Goal: Navigation & Orientation: Find specific page/section

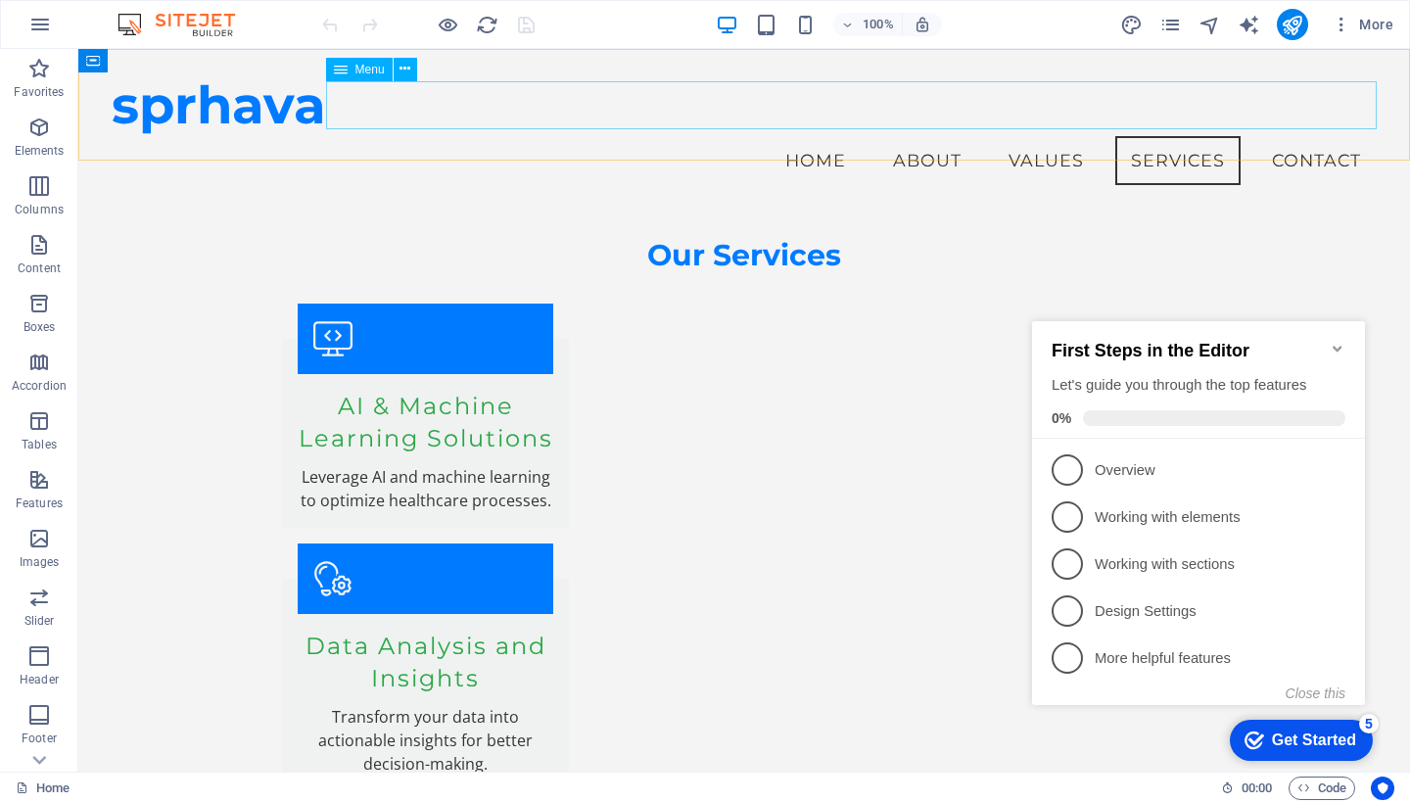
scroll to position [2883, 0]
click at [816, 136] on nav "Home About Values Services Contact" at bounding box center [744, 160] width 1265 height 49
click at [825, 136] on nav "Home About Values Services Contact" at bounding box center [744, 160] width 1265 height 49
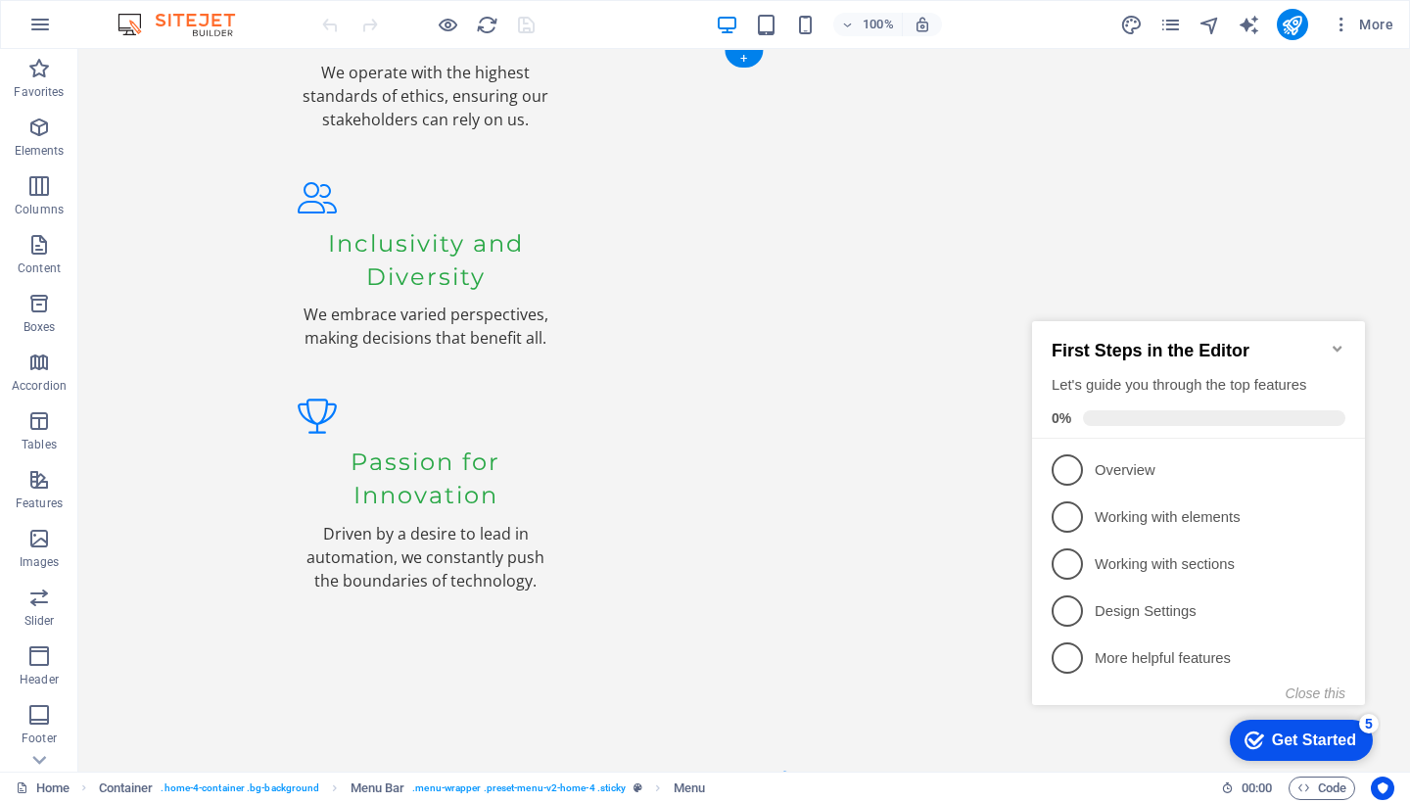
scroll to position [0, 0]
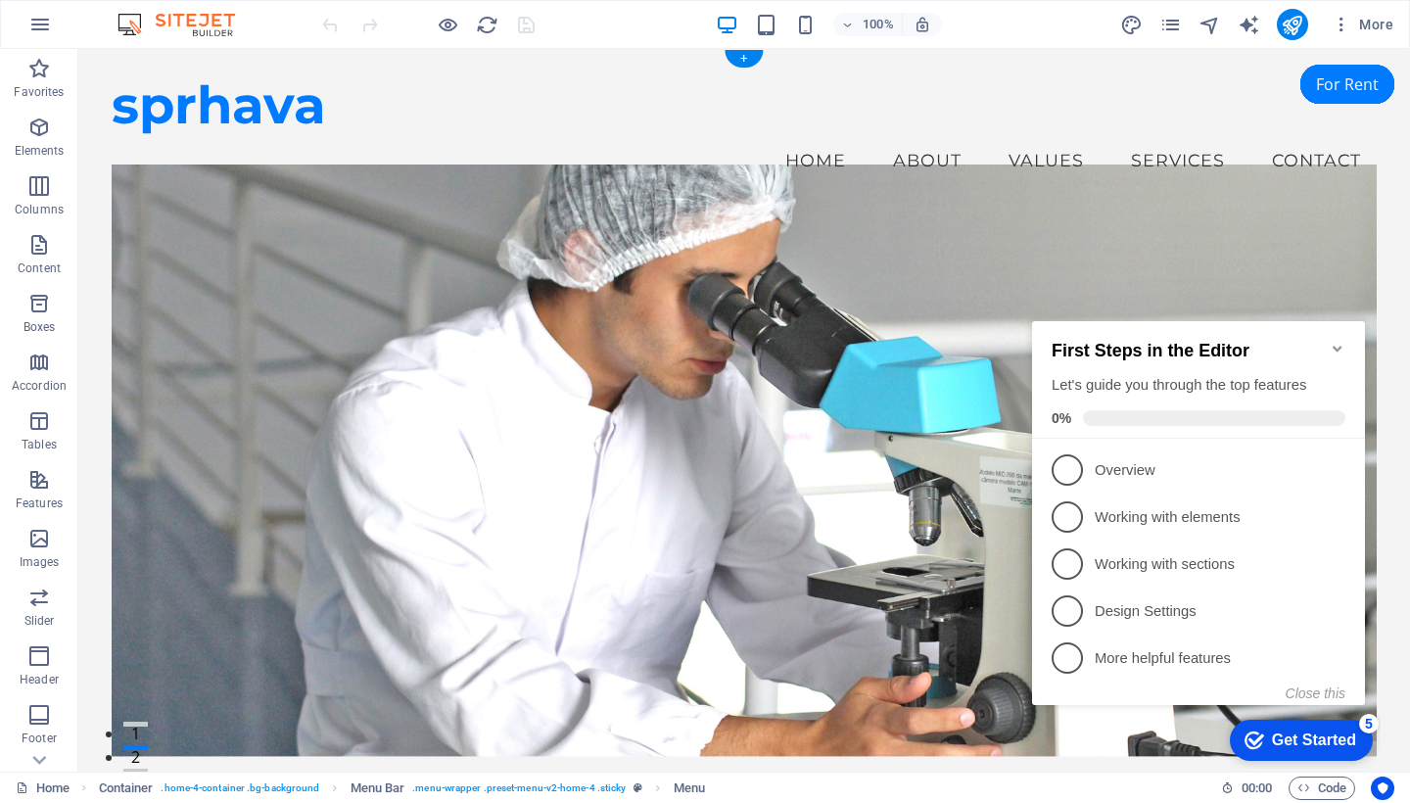
click at [817, 136] on nav "Home About Values Services Contact" at bounding box center [744, 160] width 1265 height 49
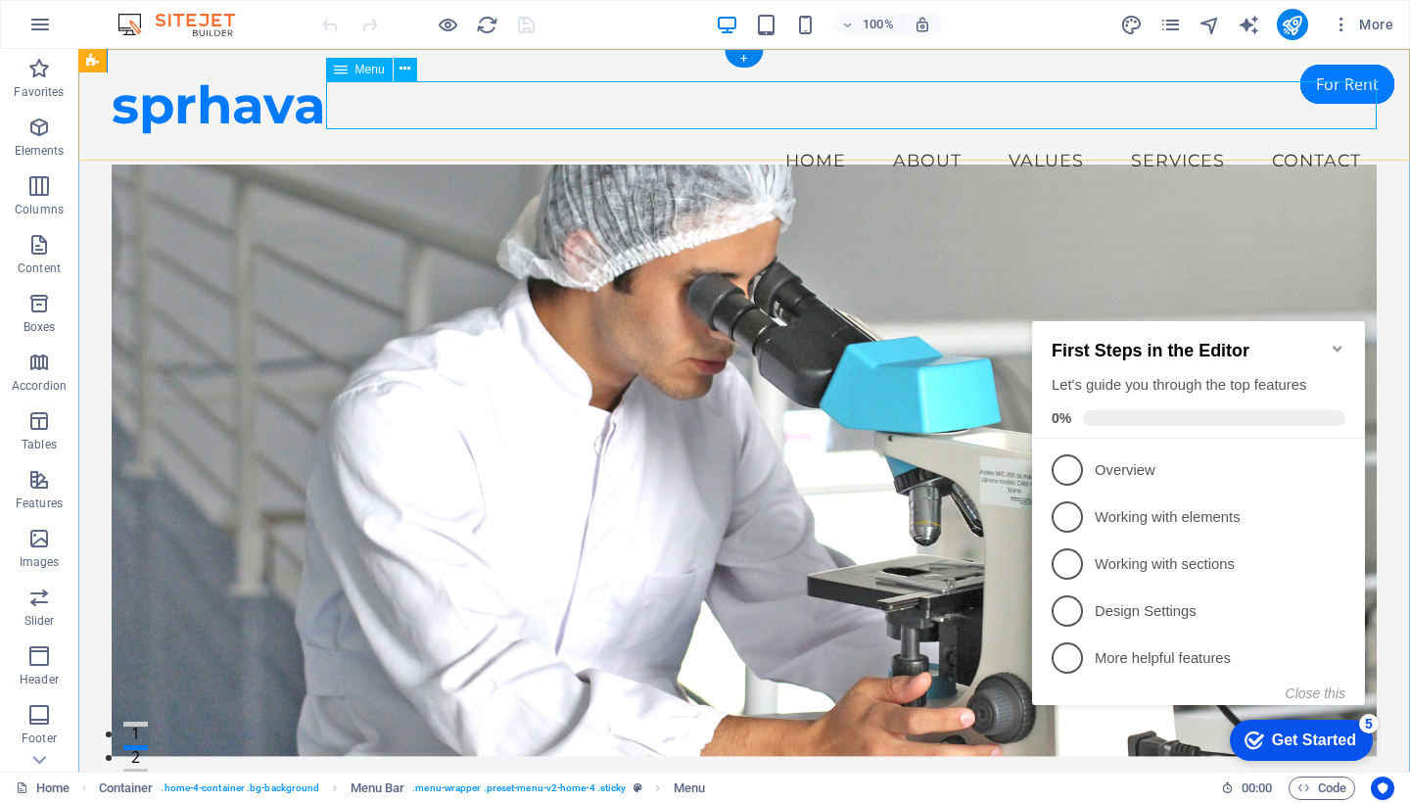
click at [817, 136] on nav "Home About Values Services Contact" at bounding box center [744, 160] width 1265 height 49
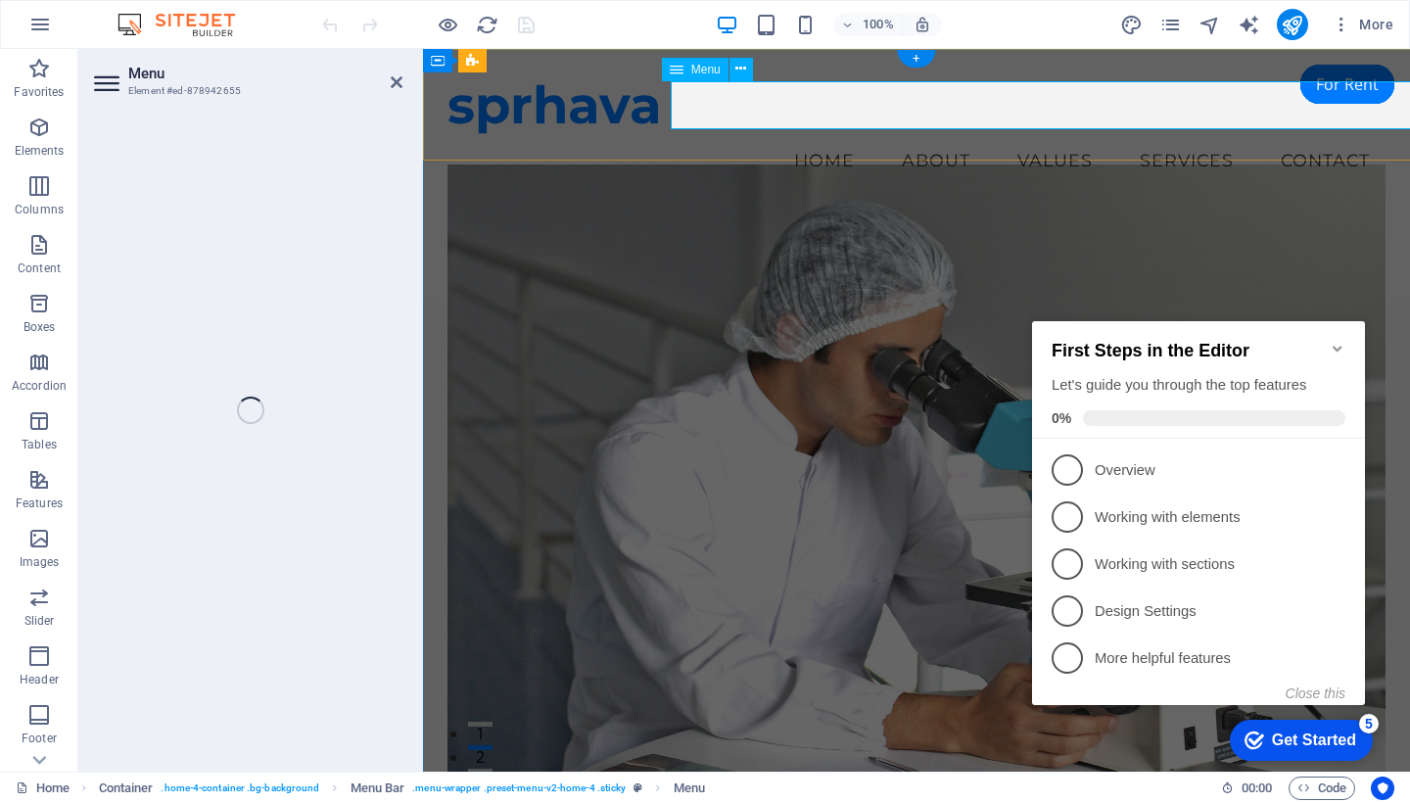
select select
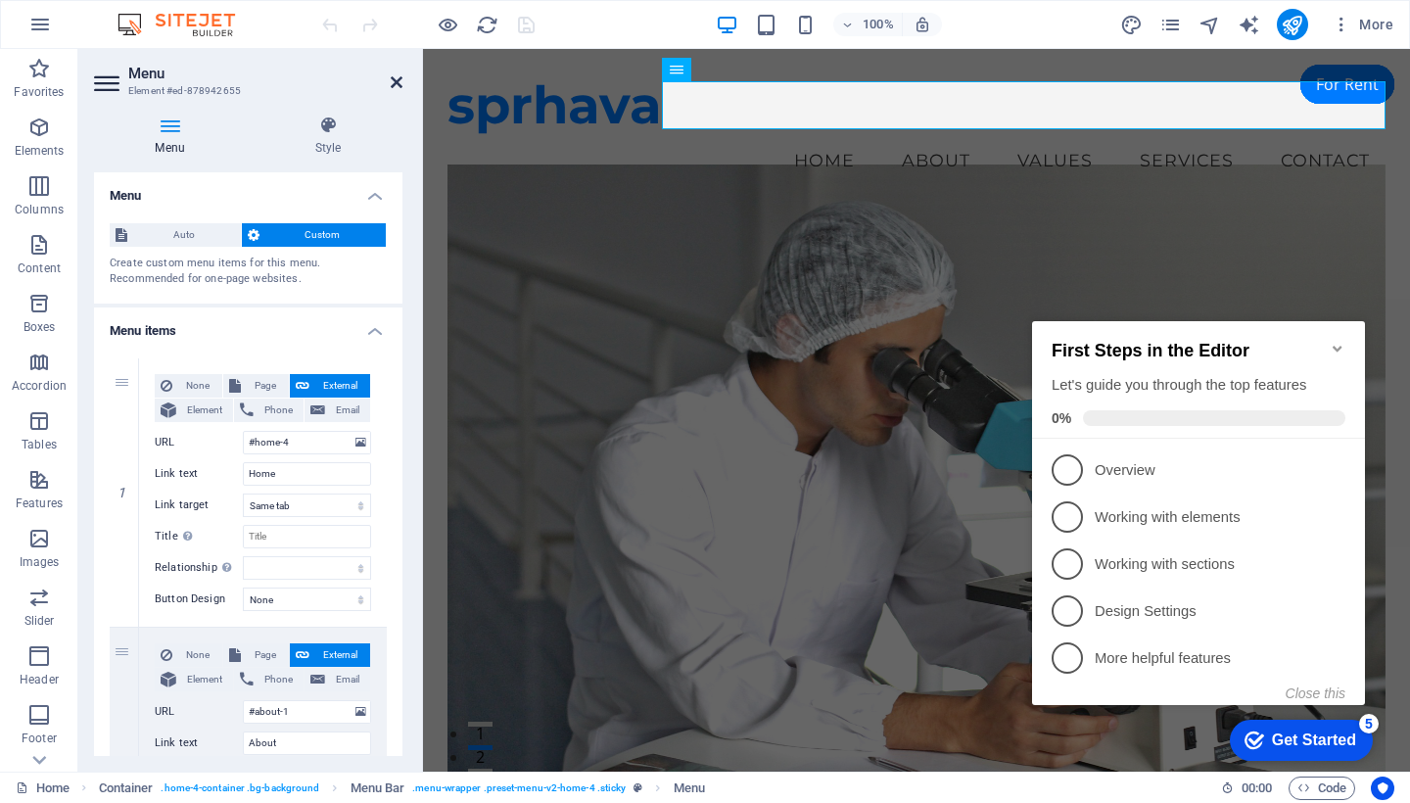
drag, startPoint x: 396, startPoint y: 76, endPoint x: 348, endPoint y: 154, distance: 91.0
click at [396, 76] on icon at bounding box center [397, 82] width 12 height 16
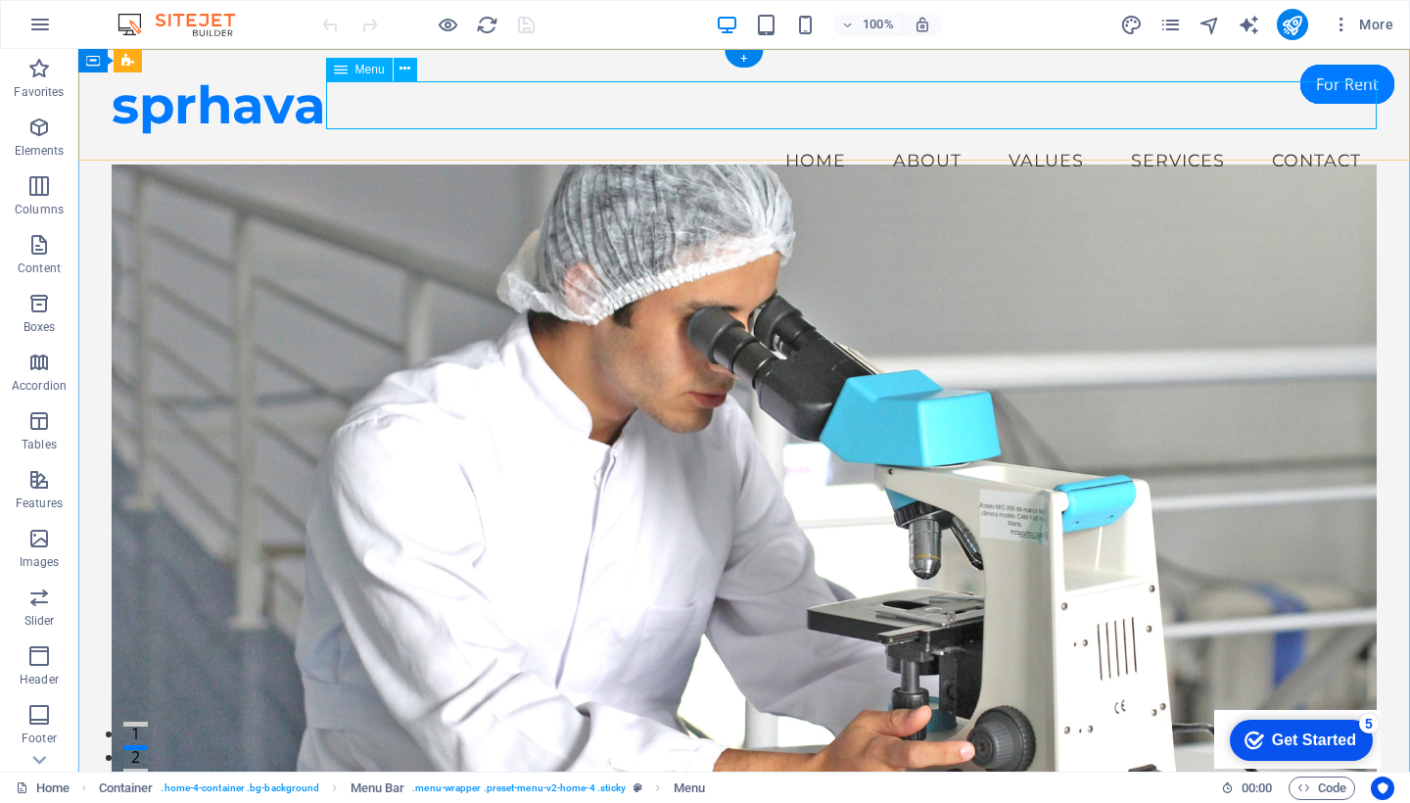
click at [1185, 136] on nav "Home About Values Services Contact" at bounding box center [744, 160] width 1265 height 49
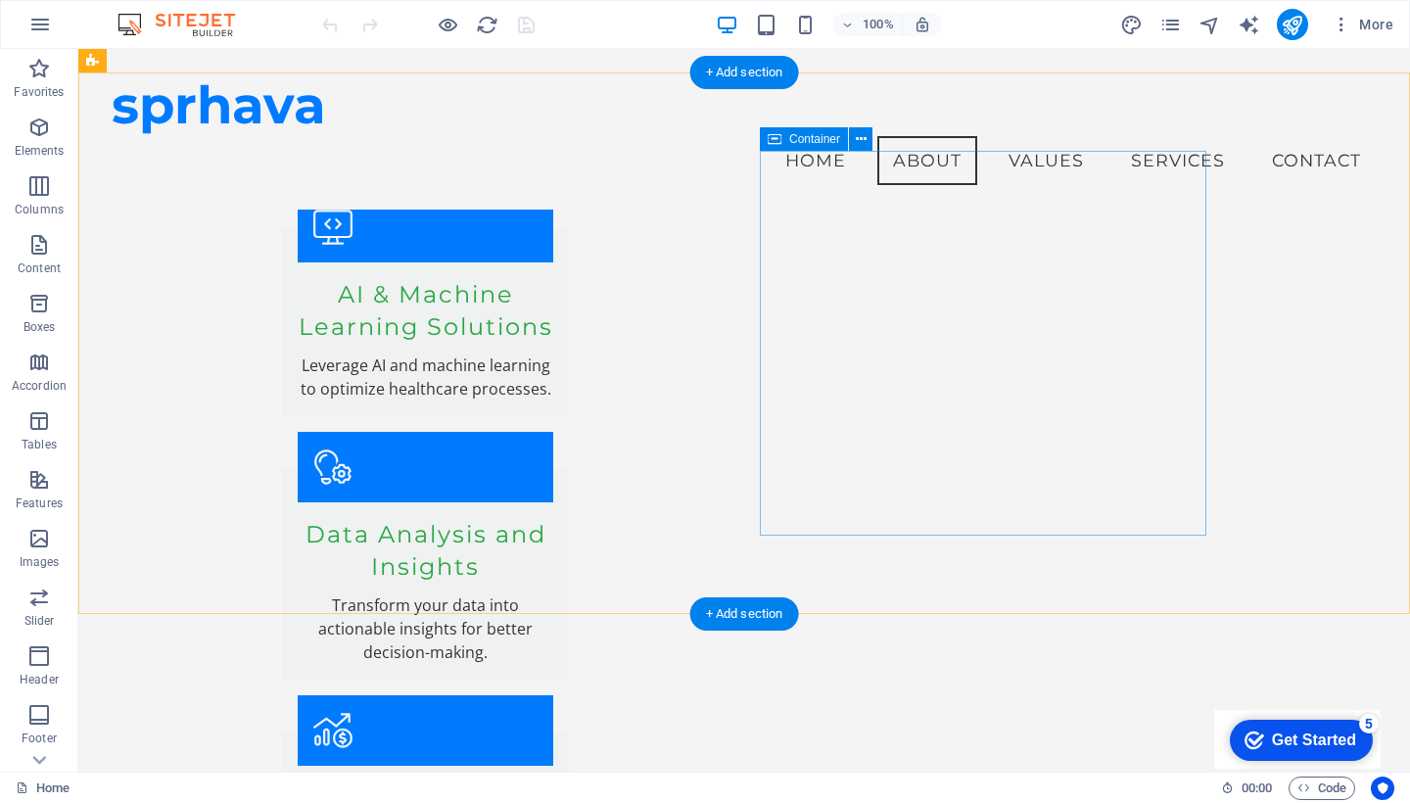
scroll to position [664, 0]
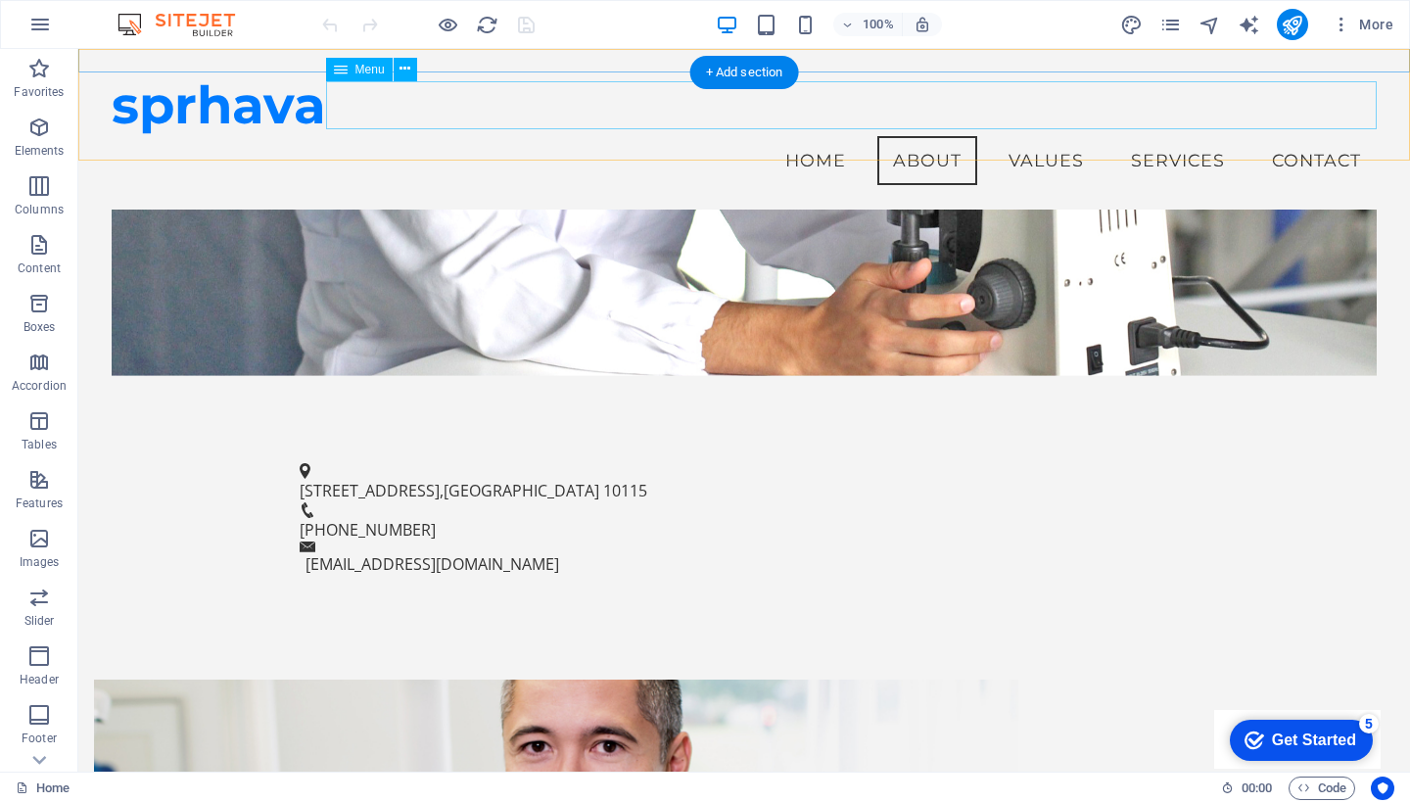
click at [1041, 136] on nav "Home About Values Services Contact" at bounding box center [744, 160] width 1265 height 49
click at [1138, 136] on nav "Home About Values Services Contact" at bounding box center [744, 160] width 1265 height 49
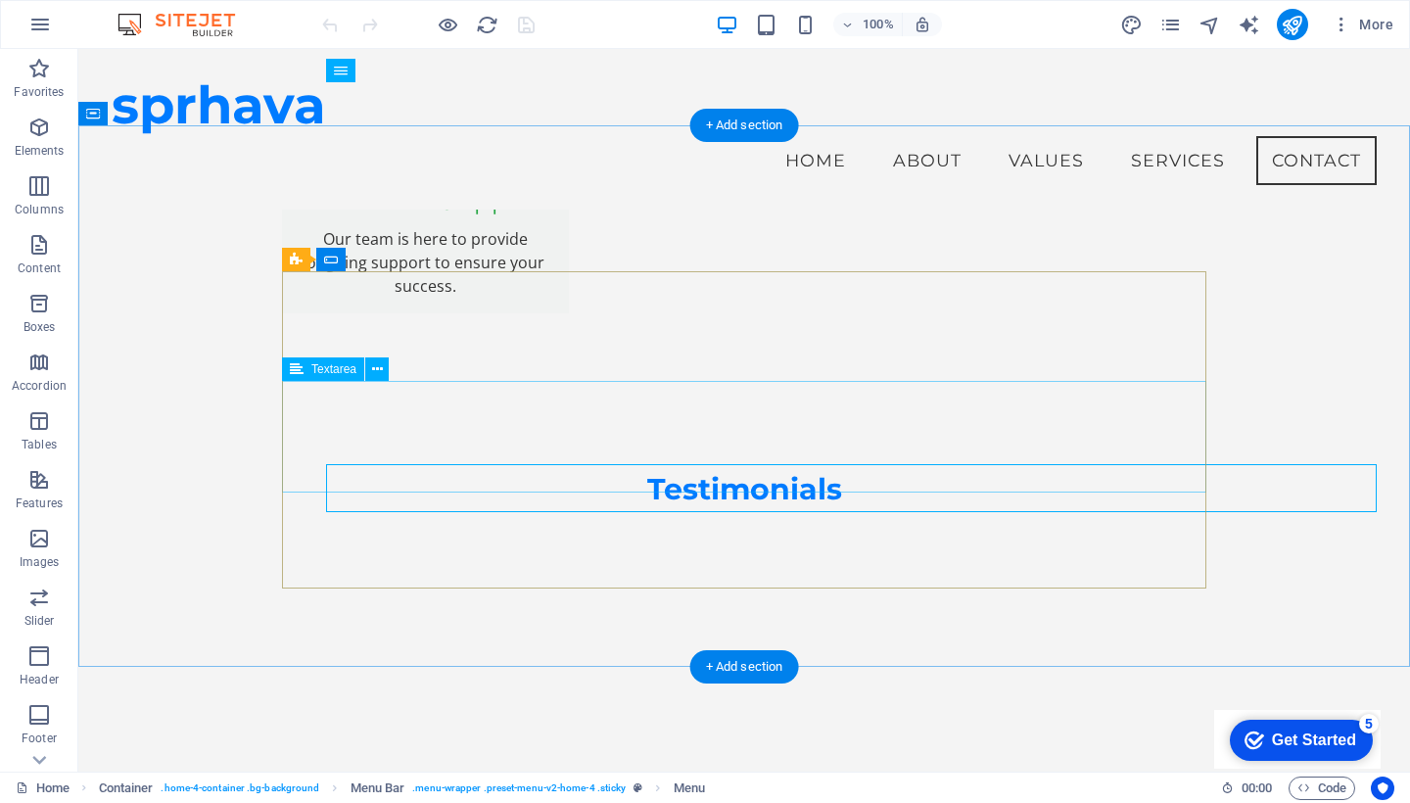
scroll to position [4349, 0]
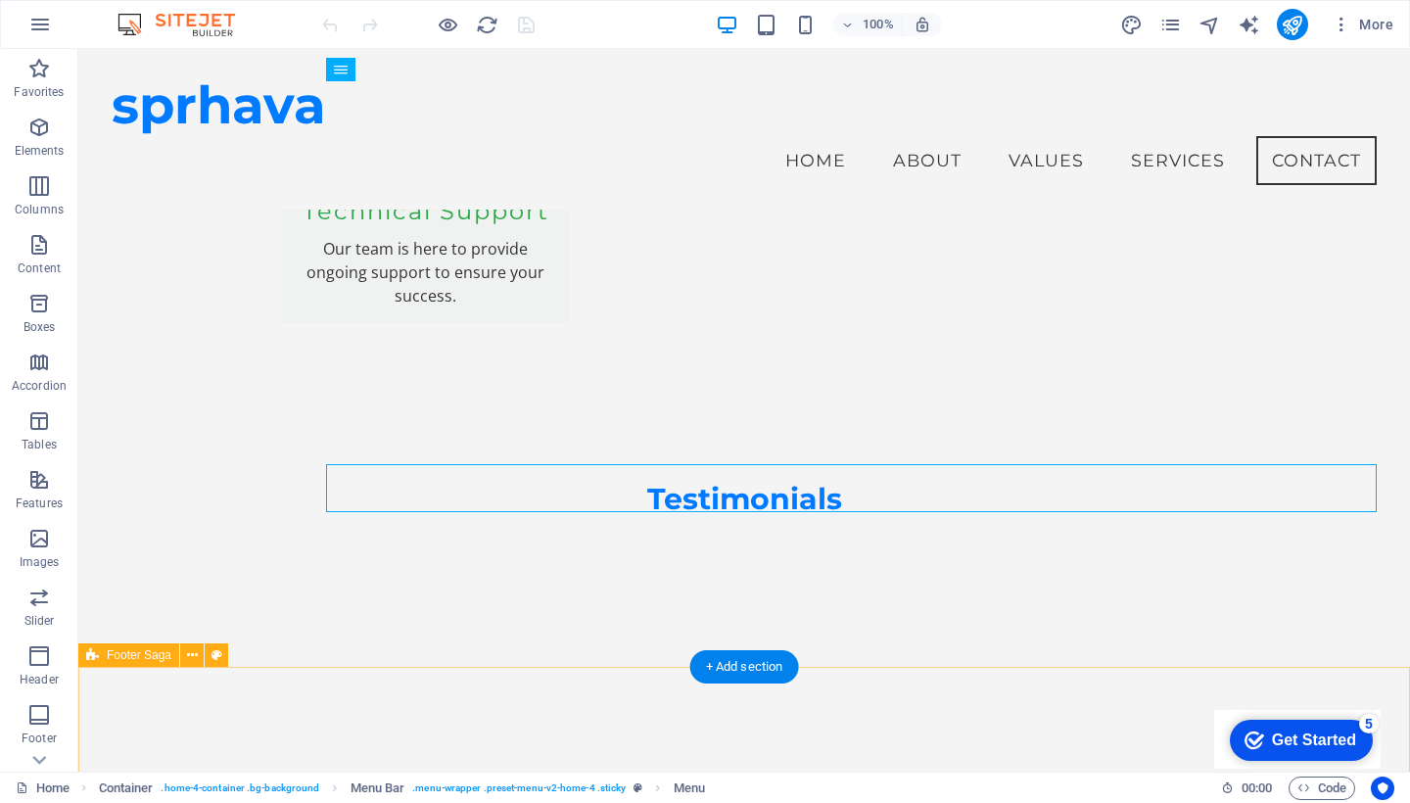
click at [1314, 744] on div "Get Started" at bounding box center [1314, 741] width 84 height 18
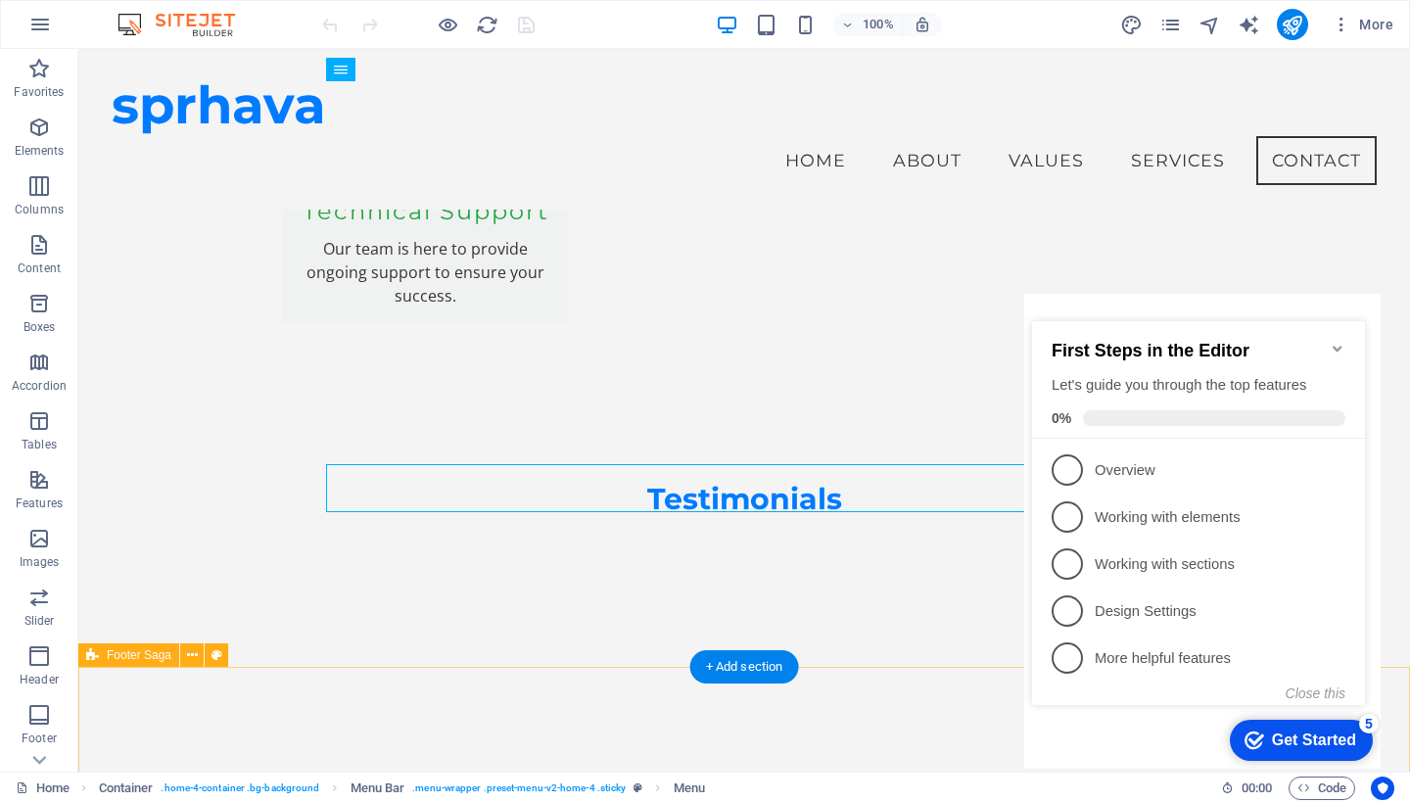
click at [1339, 346] on icon "Minimize checklist" at bounding box center [1337, 349] width 9 height 6
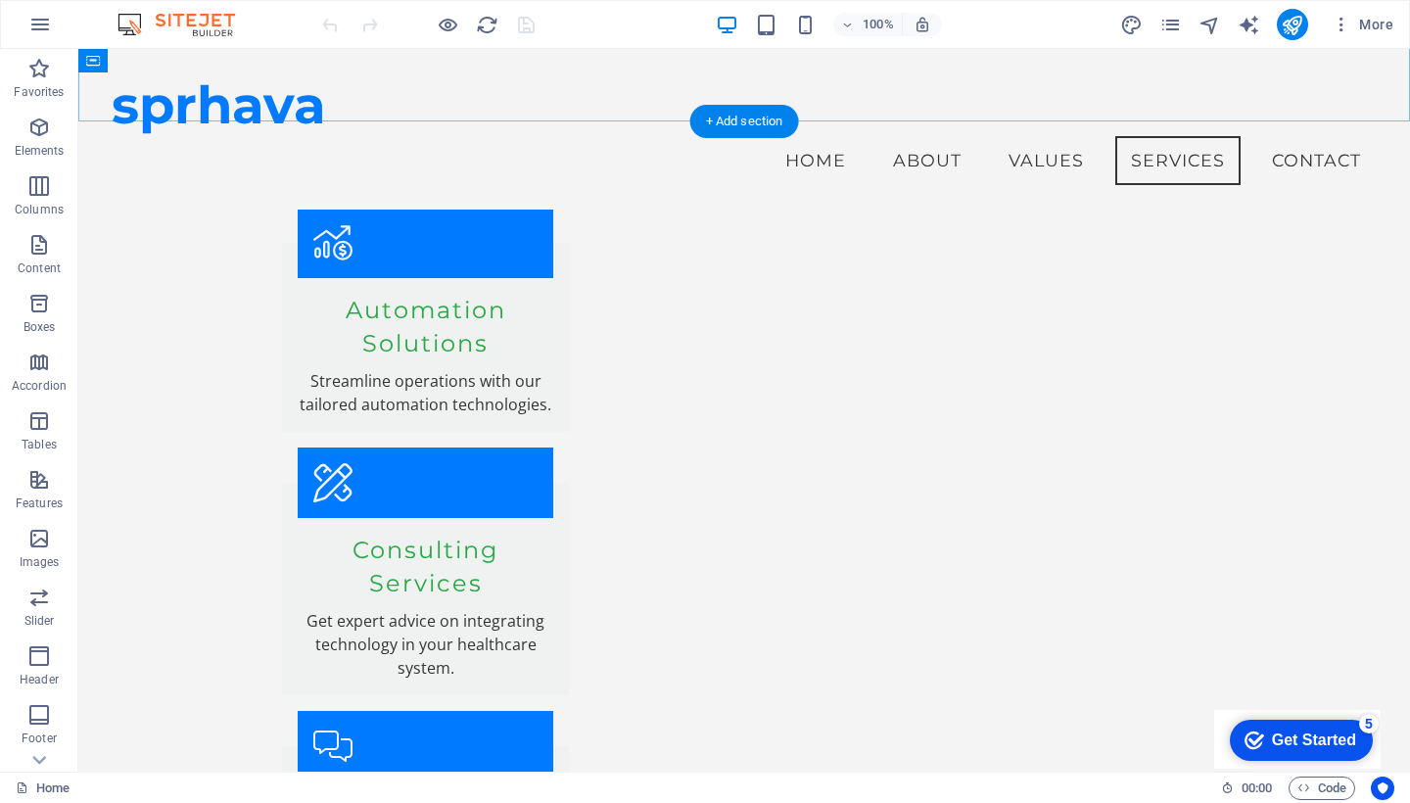
scroll to position [1251, 0]
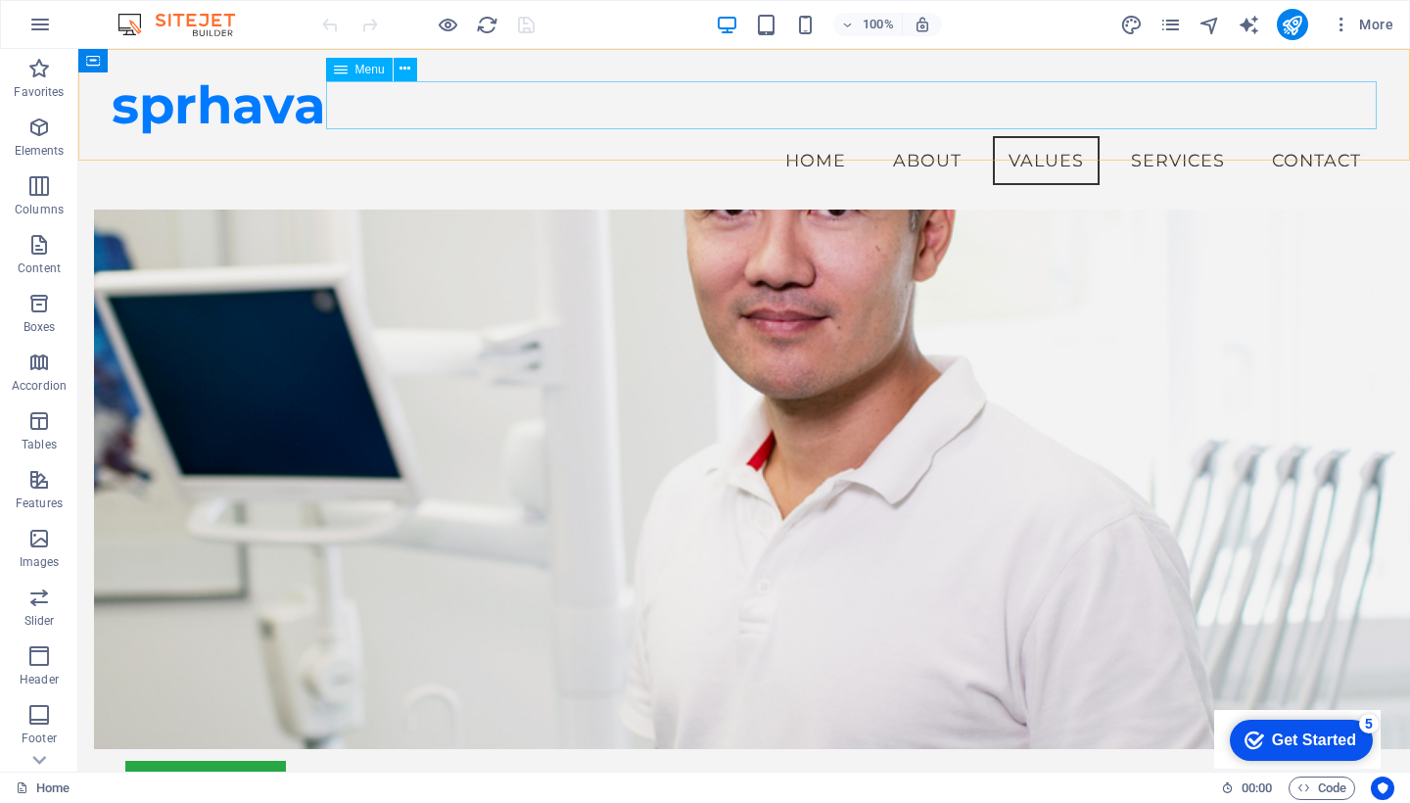
click at [825, 136] on nav "Home About Values Services Contact" at bounding box center [744, 160] width 1265 height 49
click at [926, 136] on nav "Home About Values Services Contact" at bounding box center [744, 160] width 1265 height 49
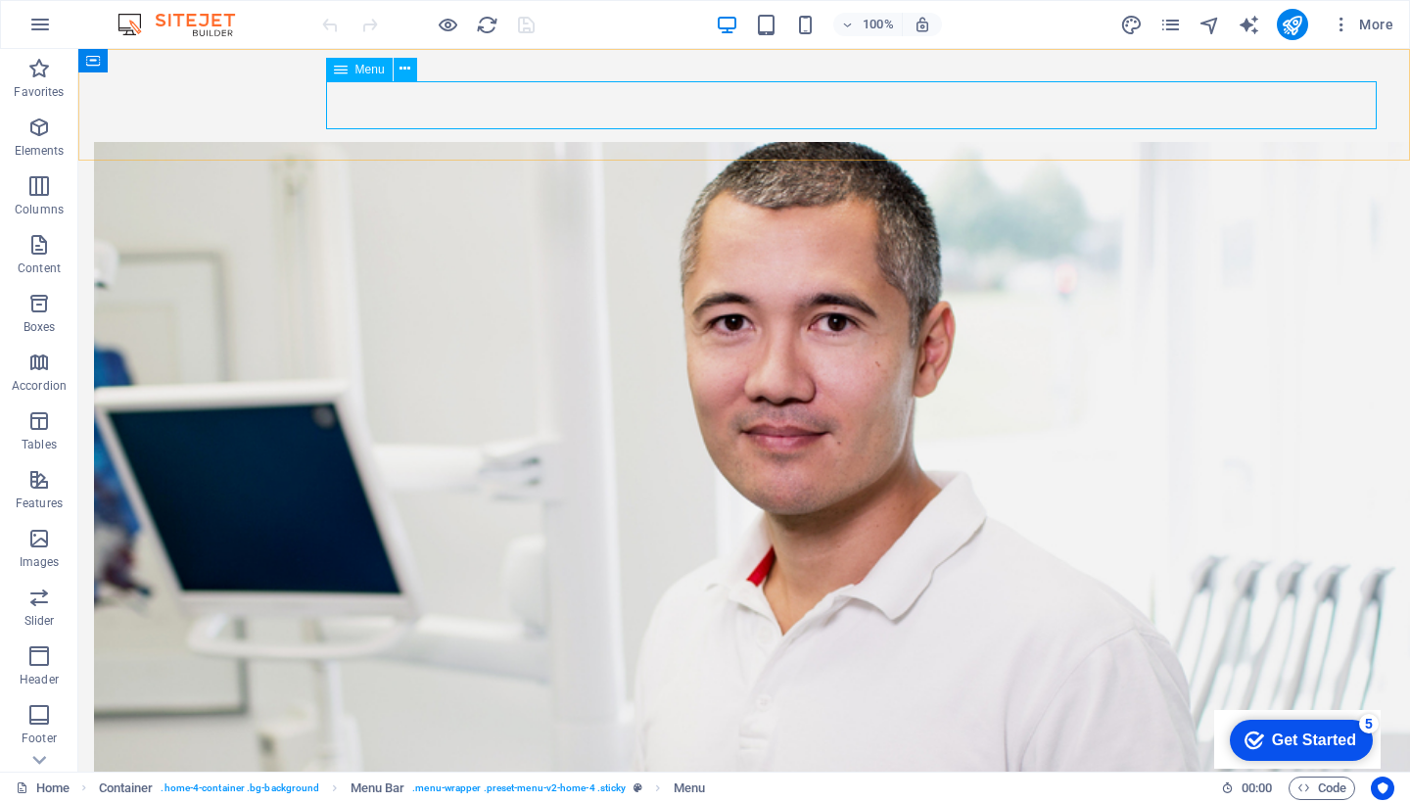
select select
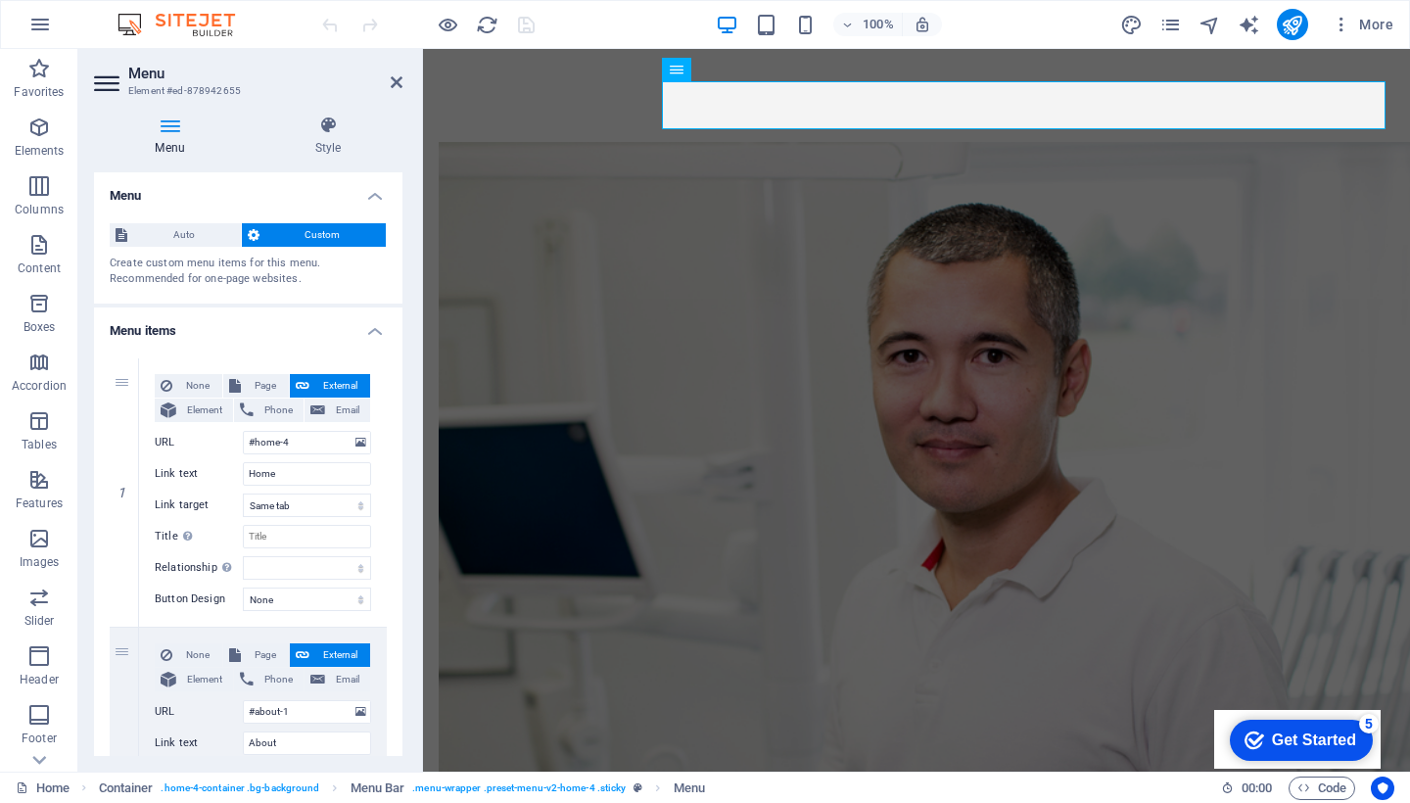
scroll to position [0, 0]
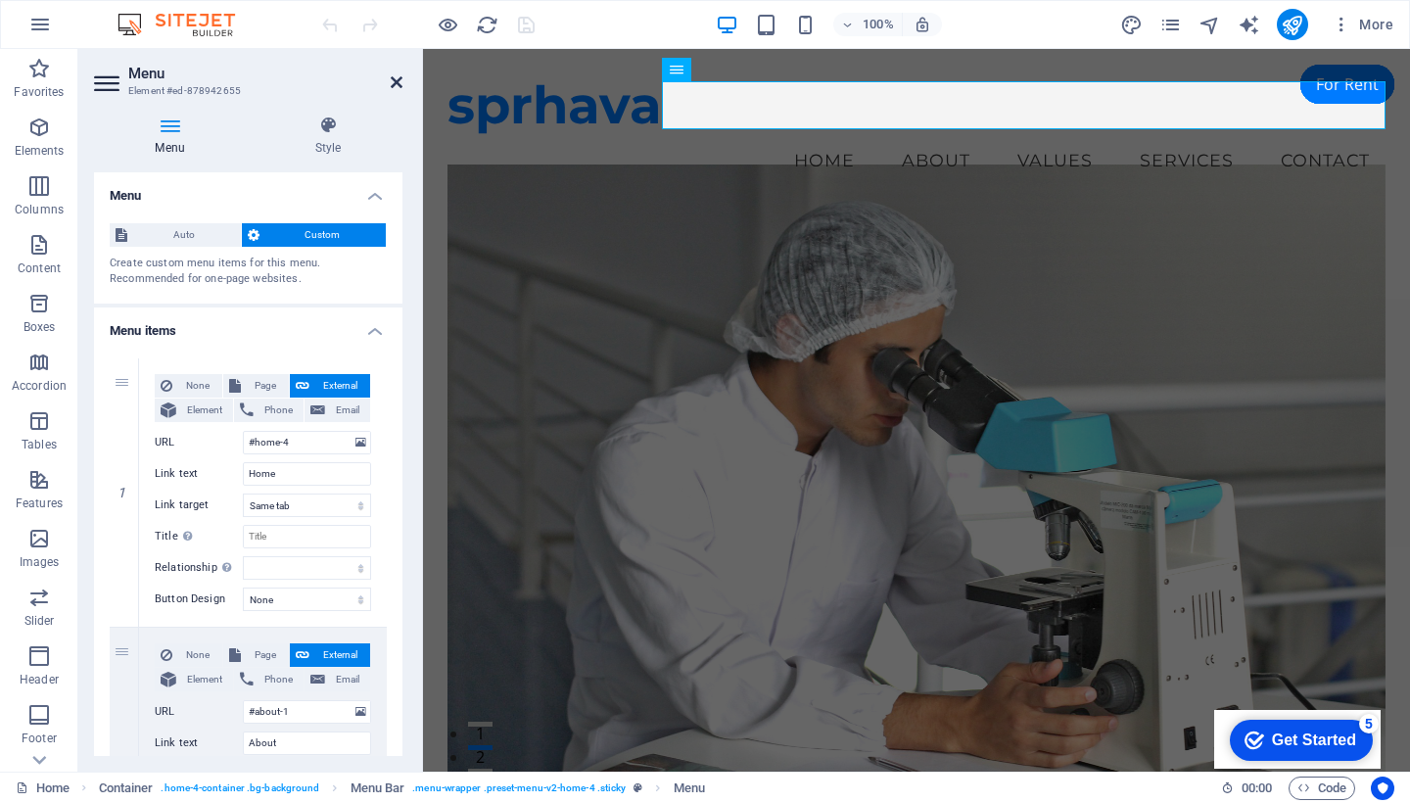
click at [393, 84] on icon at bounding box center [397, 82] width 12 height 16
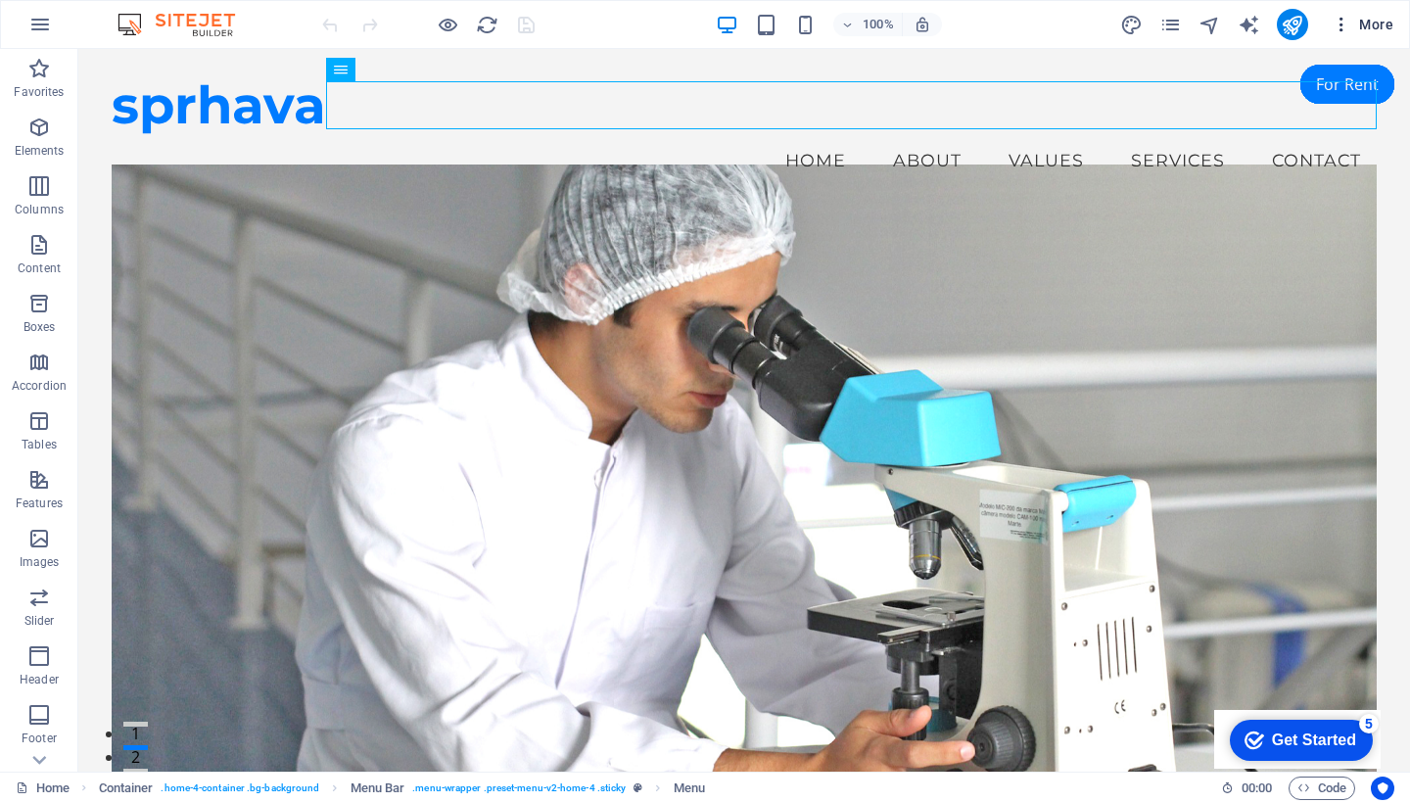
click at [1376, 27] on span "More" at bounding box center [1363, 25] width 62 height 20
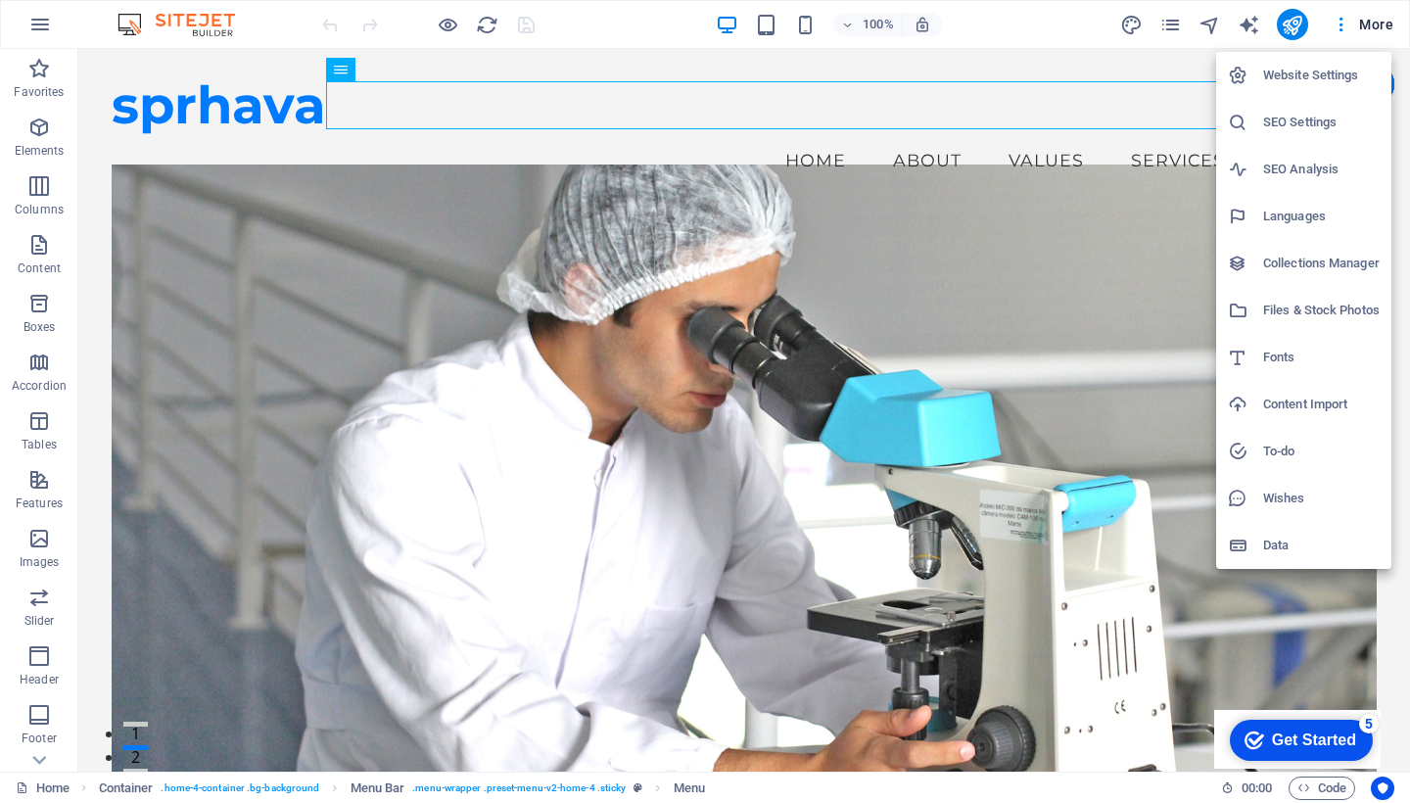
click at [991, 535] on div at bounding box center [705, 401] width 1410 height 803
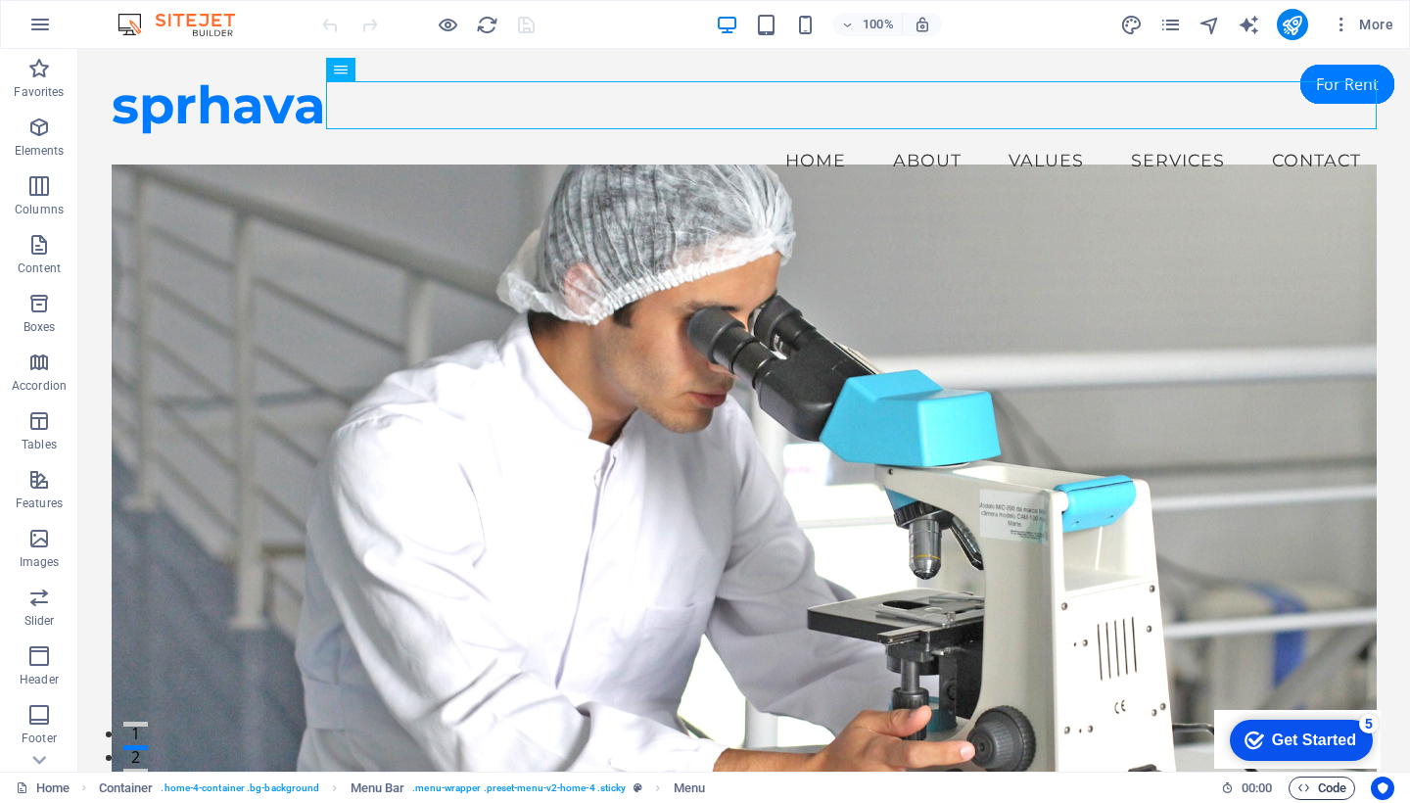
click at [1322, 784] on span "Code" at bounding box center [1322, 789] width 49 height 24
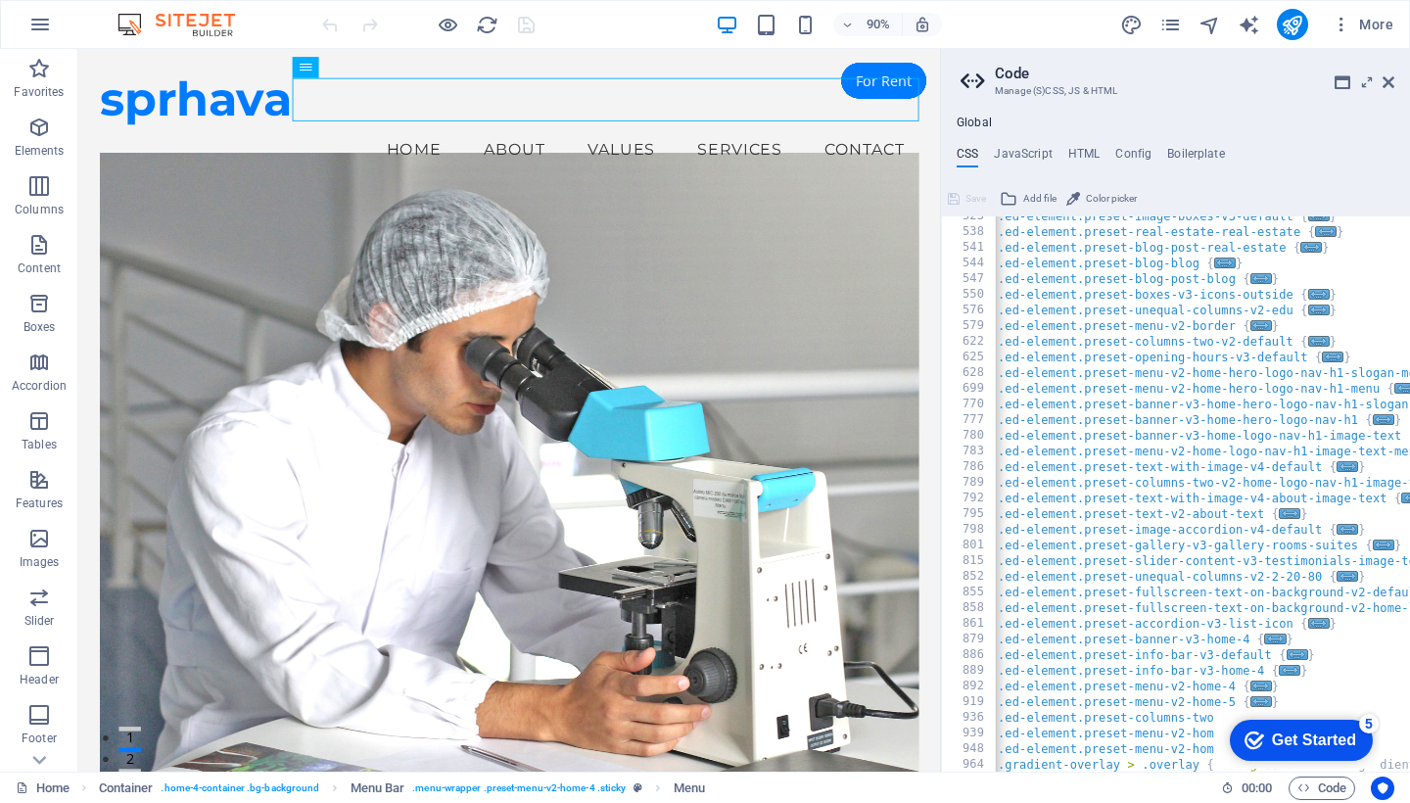
scroll to position [0, 1]
click at [1391, 80] on icon at bounding box center [1389, 82] width 12 height 16
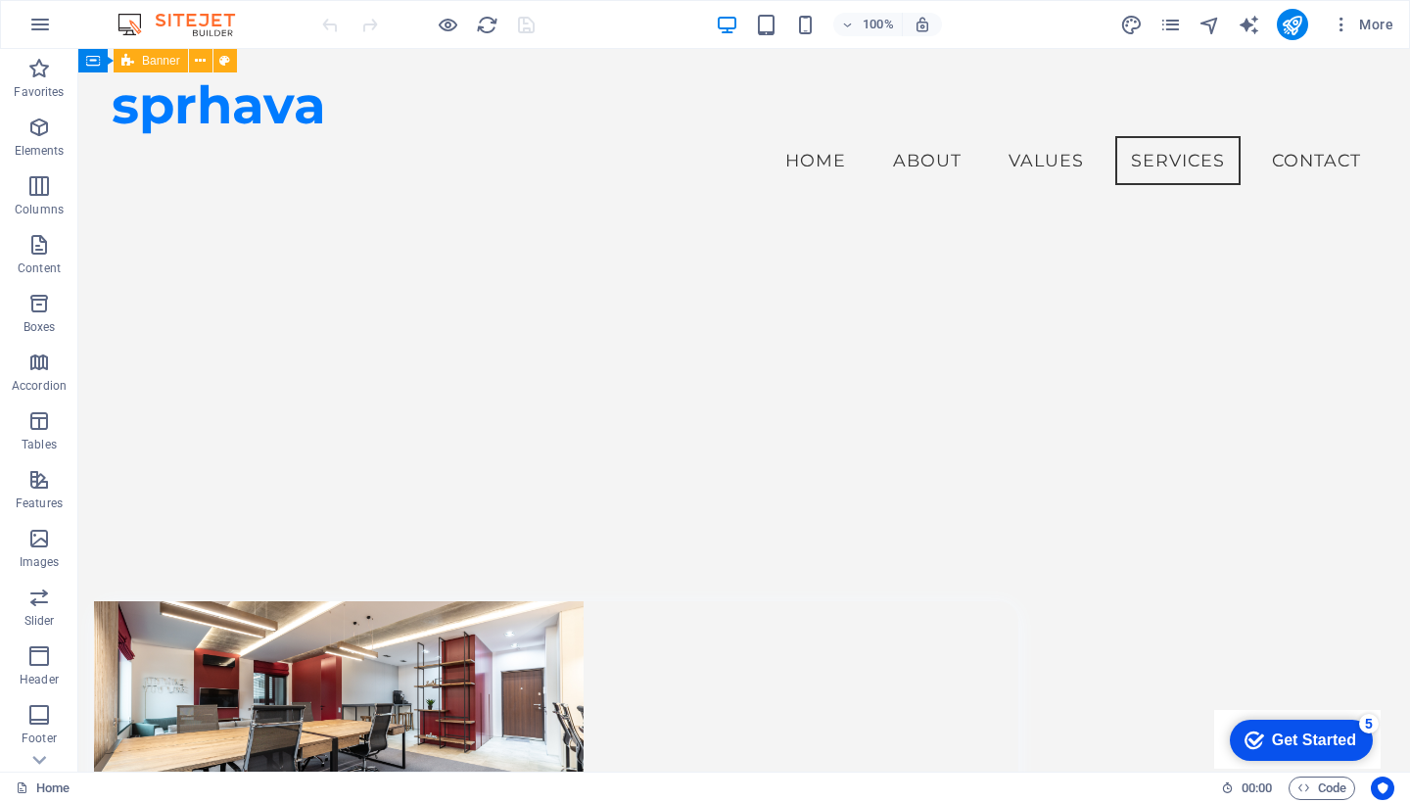
scroll to position [1733, 0]
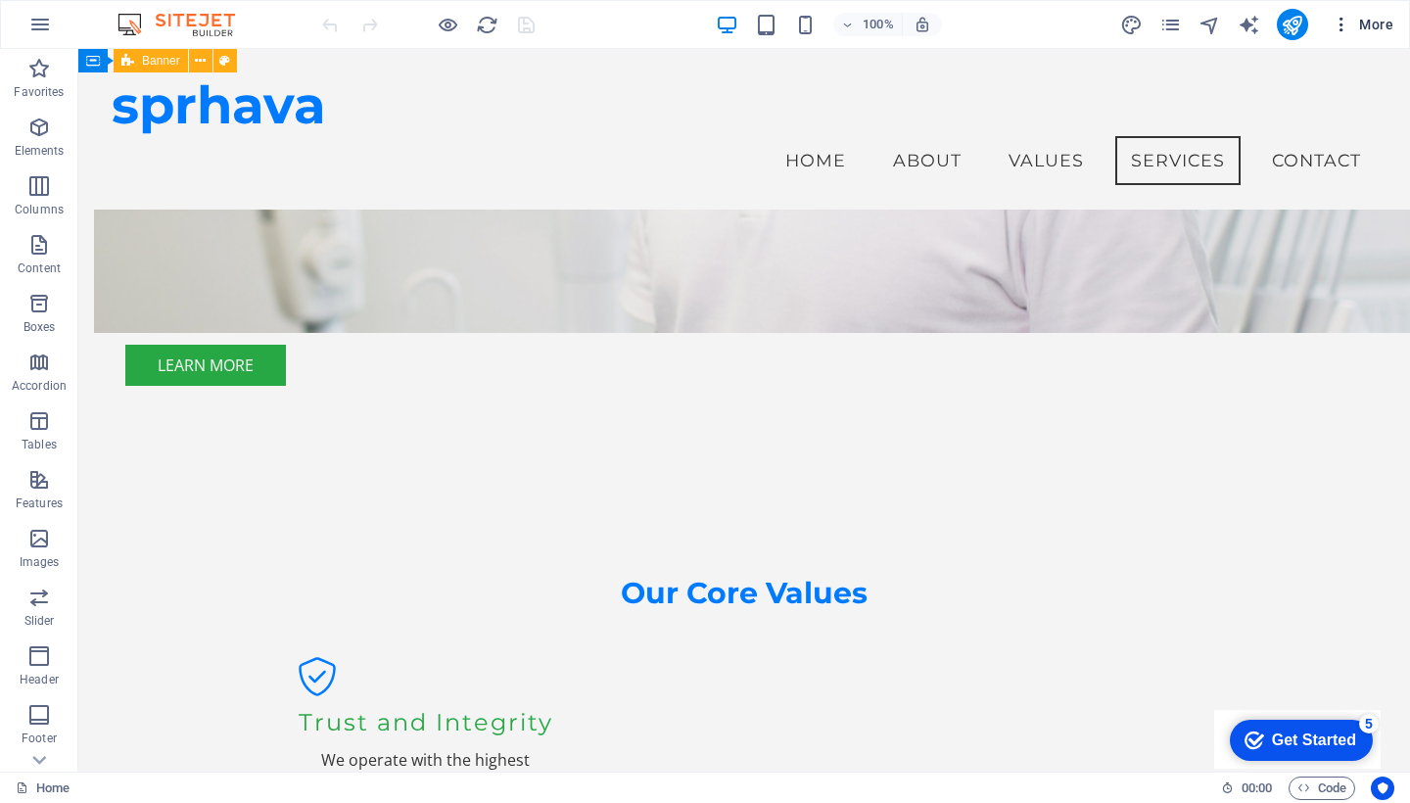
click at [1339, 30] on icon "button" at bounding box center [1342, 25] width 20 height 20
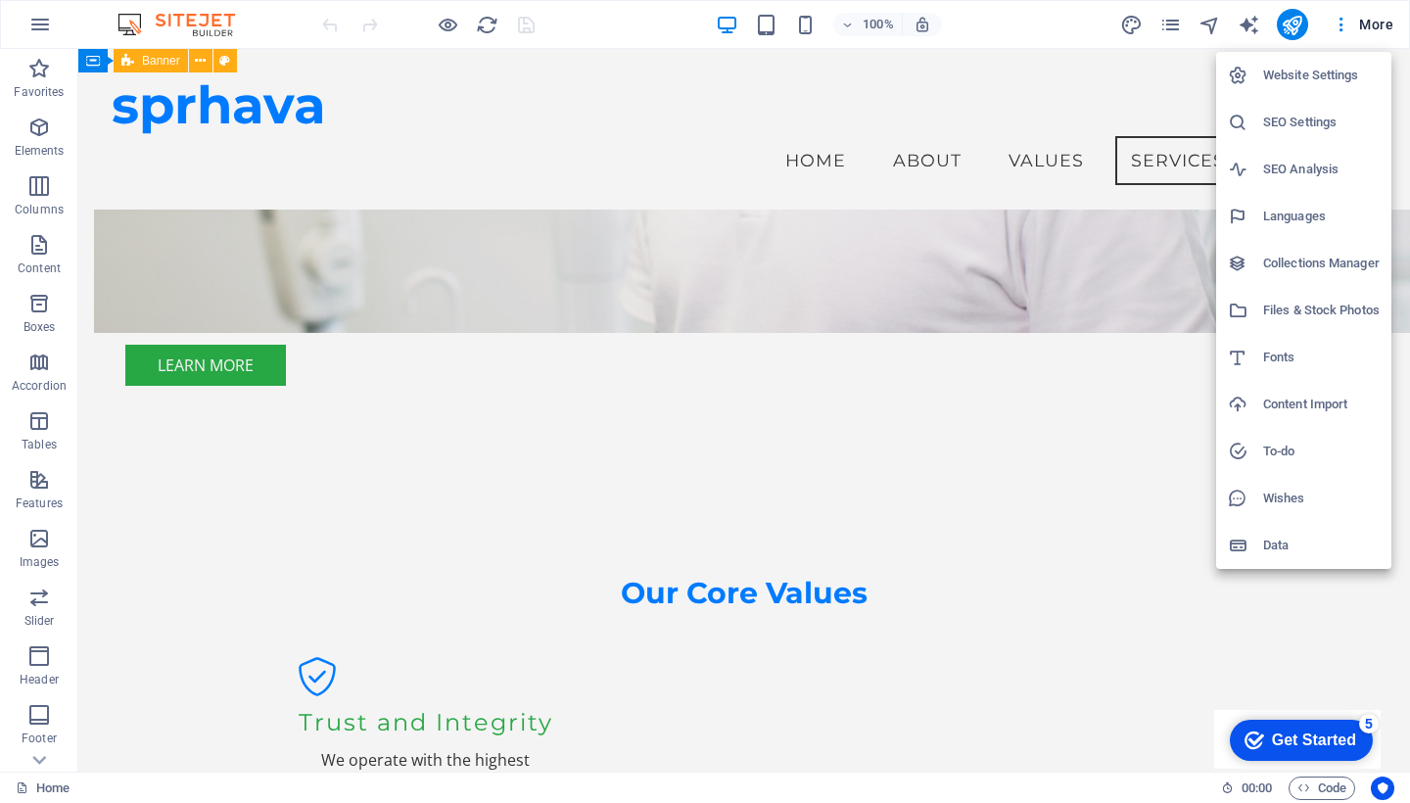
click at [1273, 582] on div at bounding box center [705, 401] width 1410 height 803
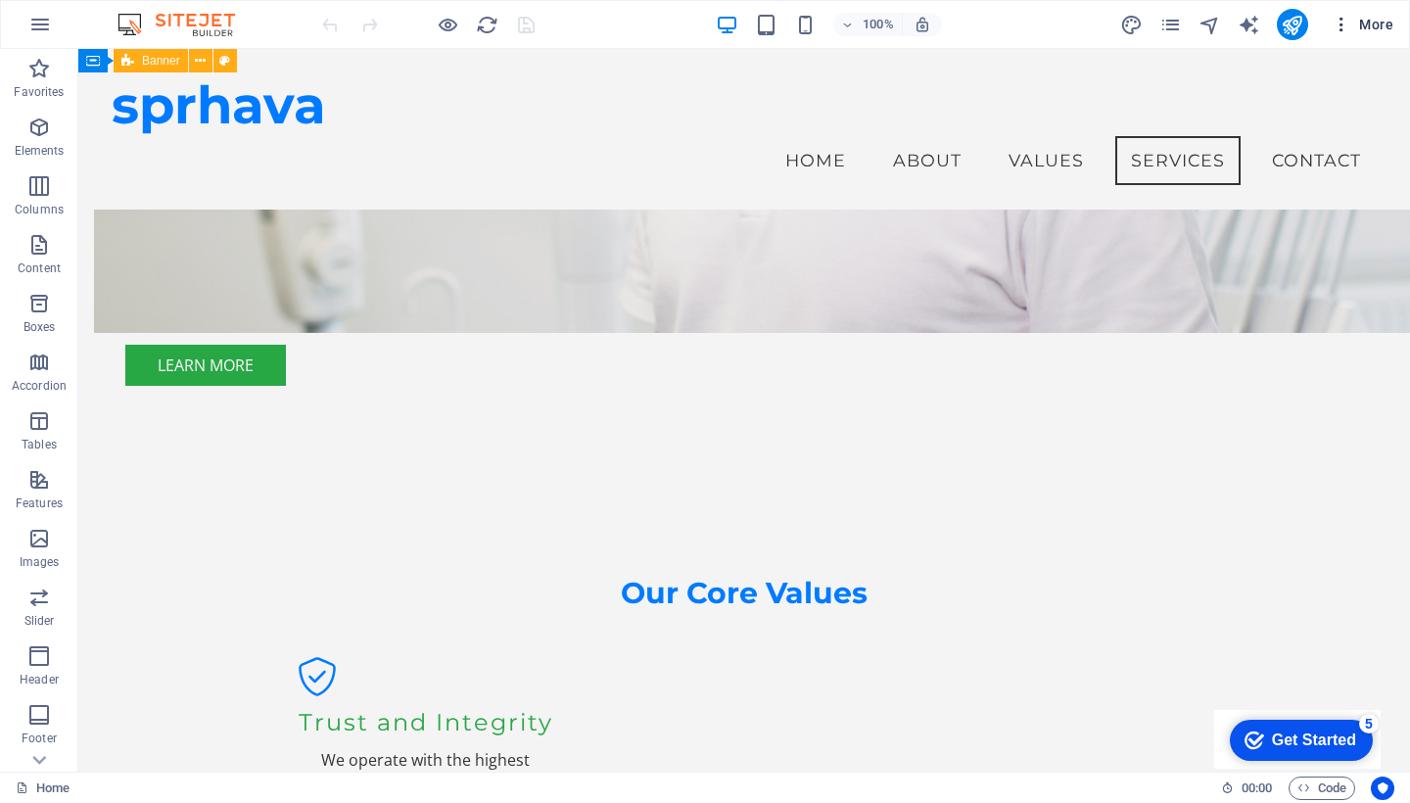
click at [1379, 25] on span "More" at bounding box center [1363, 25] width 62 height 20
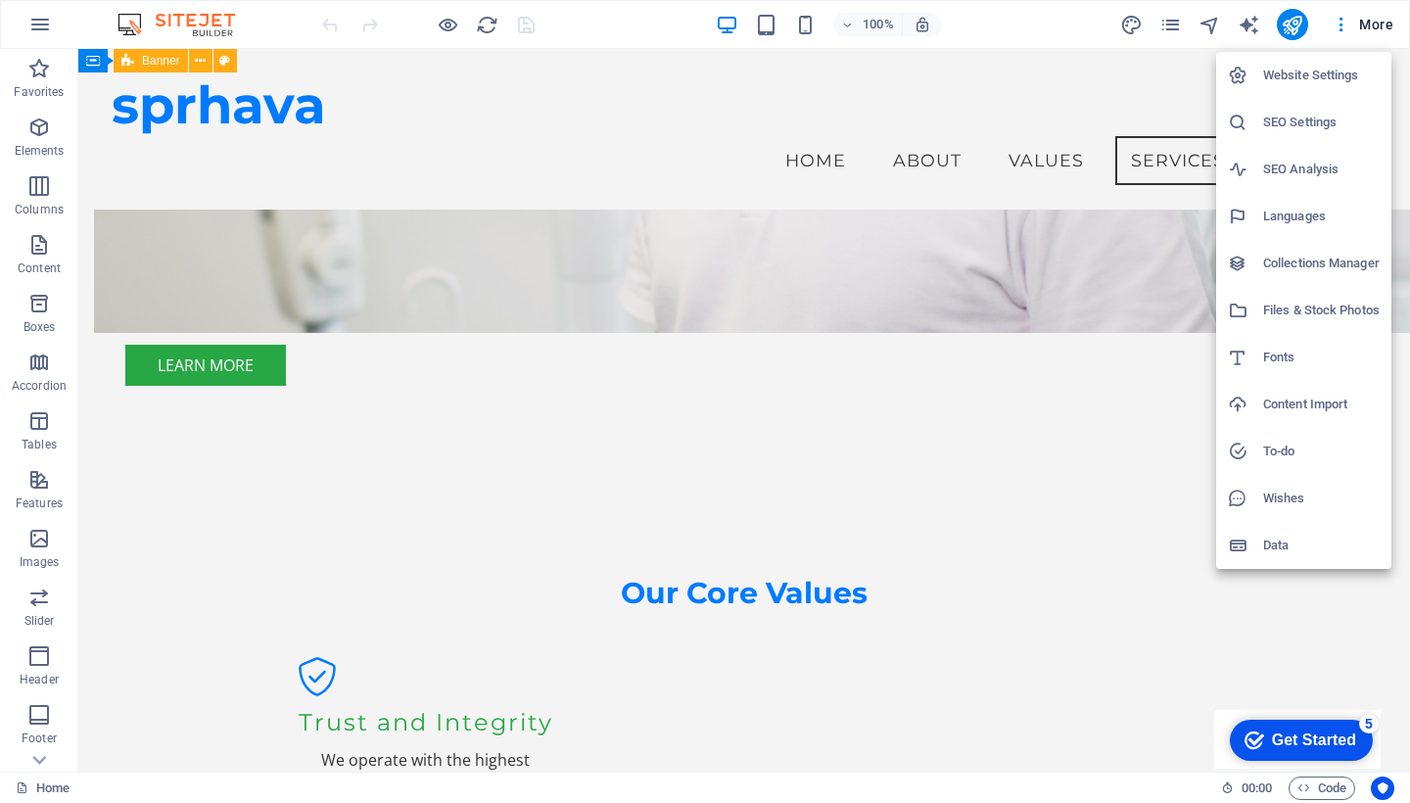
click at [1163, 26] on div at bounding box center [705, 401] width 1410 height 803
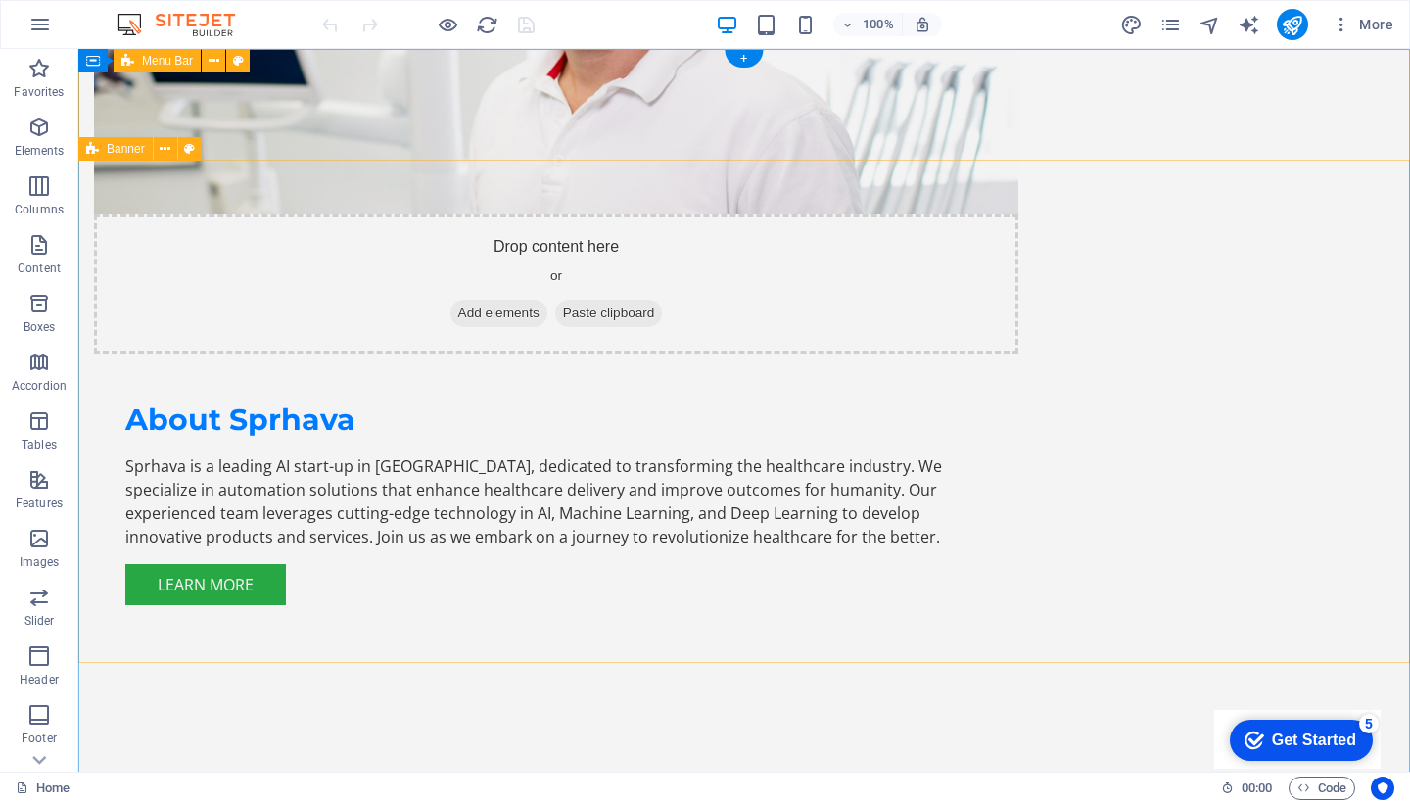
scroll to position [0, 0]
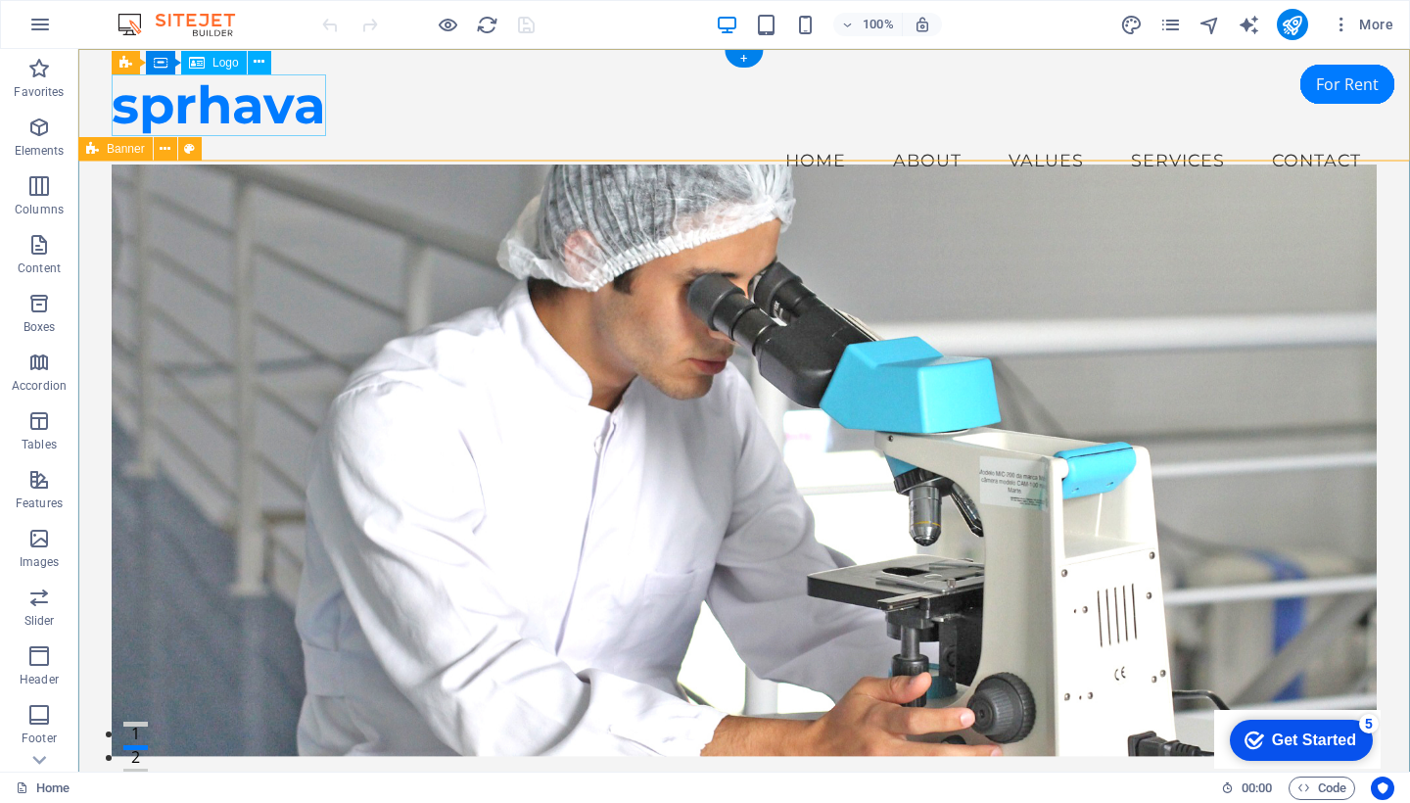
click at [214, 55] on div "Logo" at bounding box center [214, 63] width 66 height 24
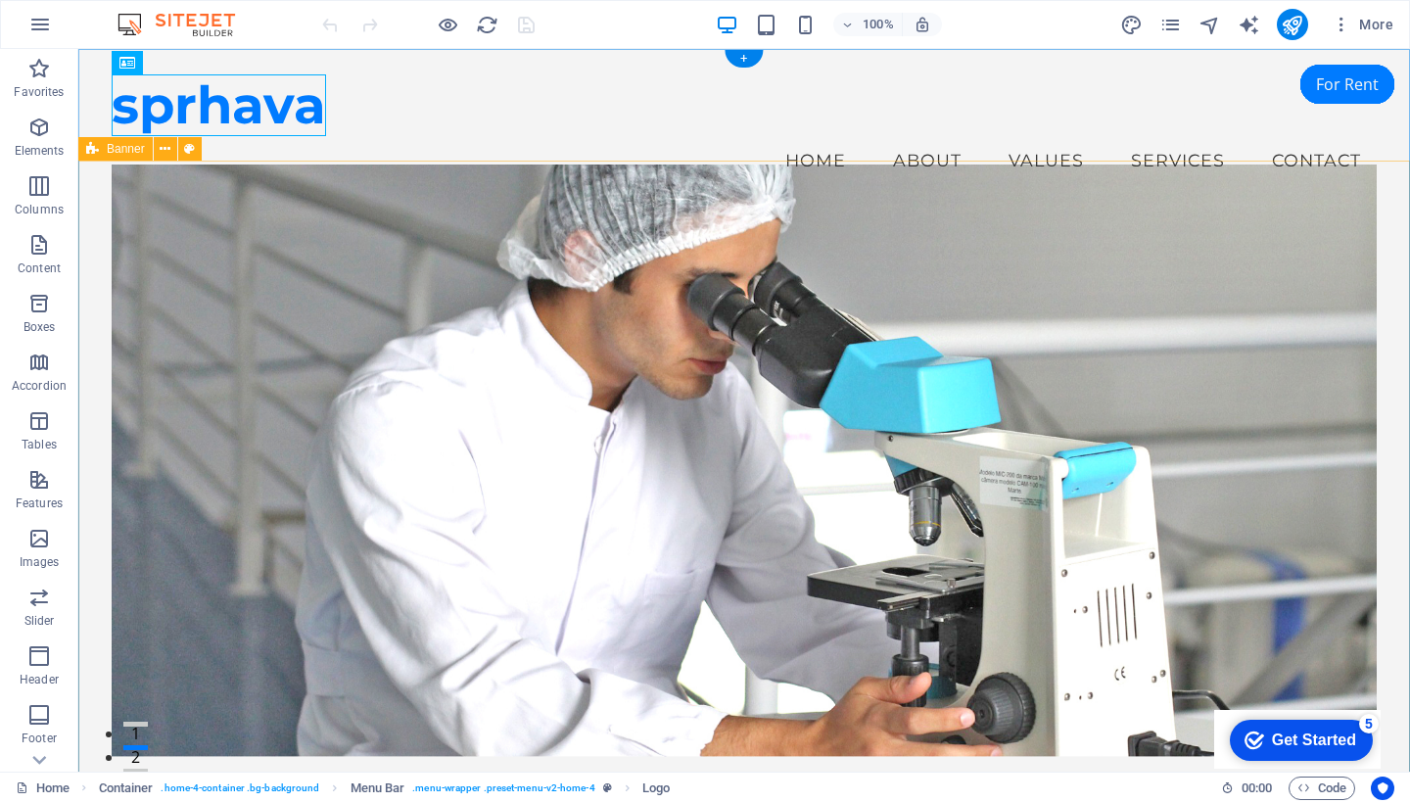
click at [84, 734] on div "Revolutionizing Healthcare with AI Automation Enhancing Humanity Through Innova…" at bounding box center [744, 648] width 1332 height 876
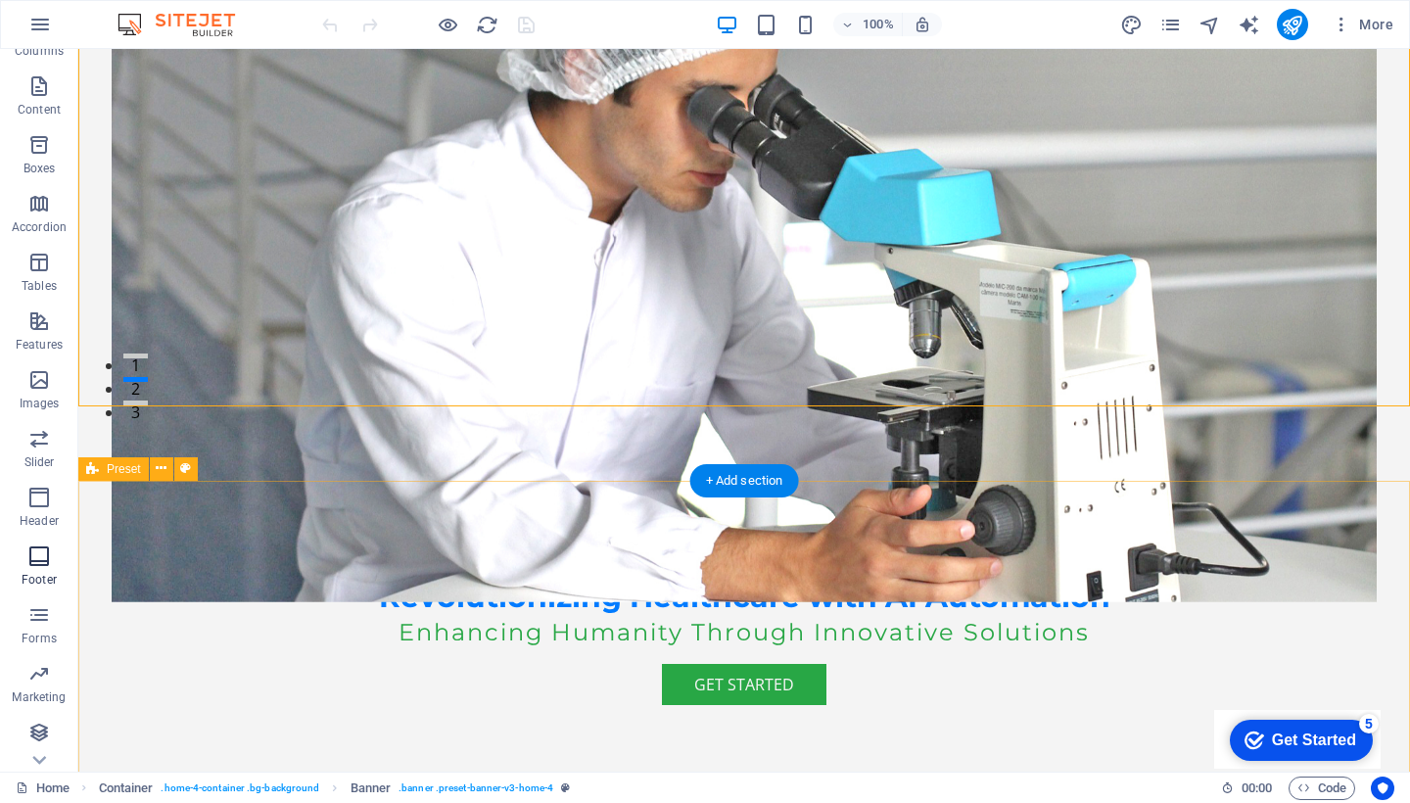
scroll to position [159, 0]
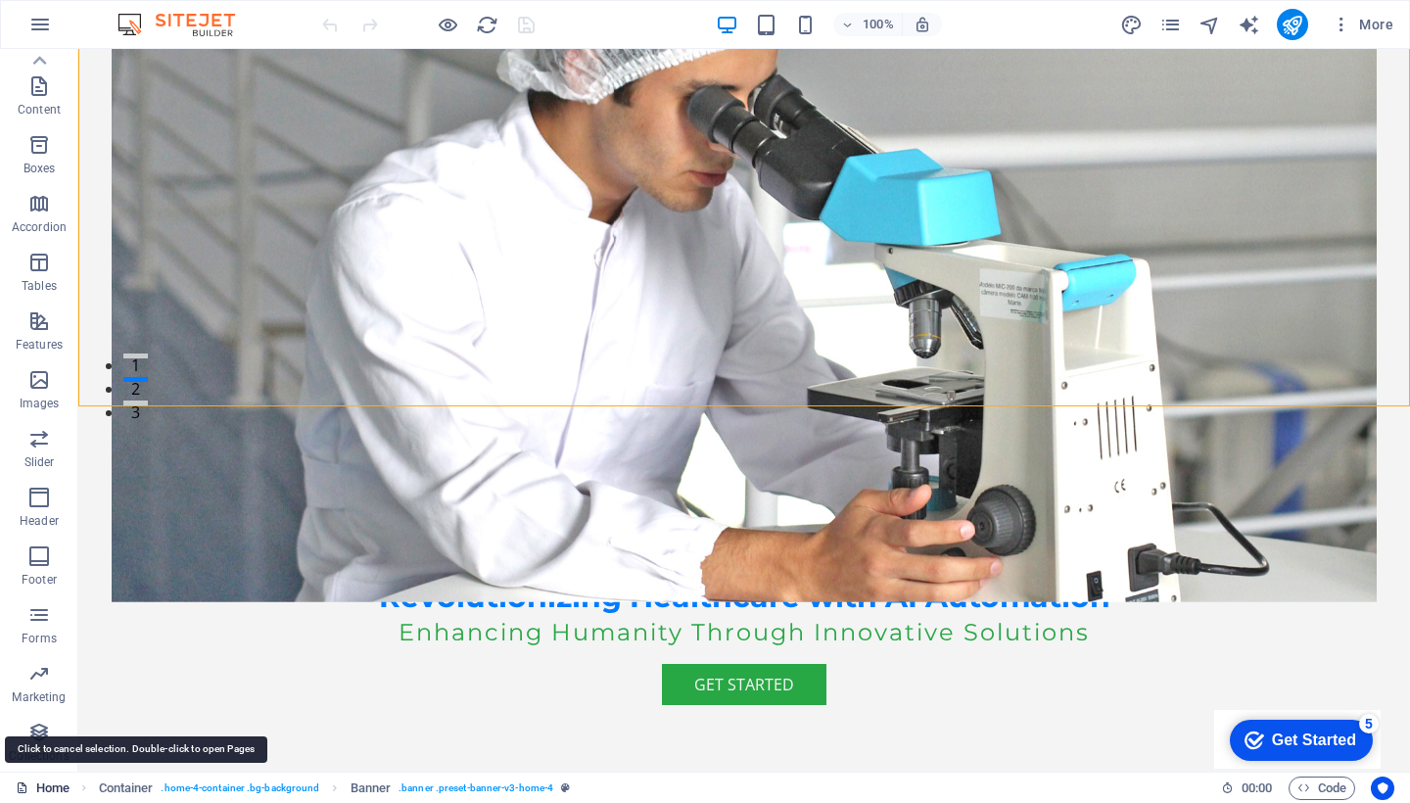
click at [58, 789] on link "Home" at bounding box center [43, 789] width 54 height 24
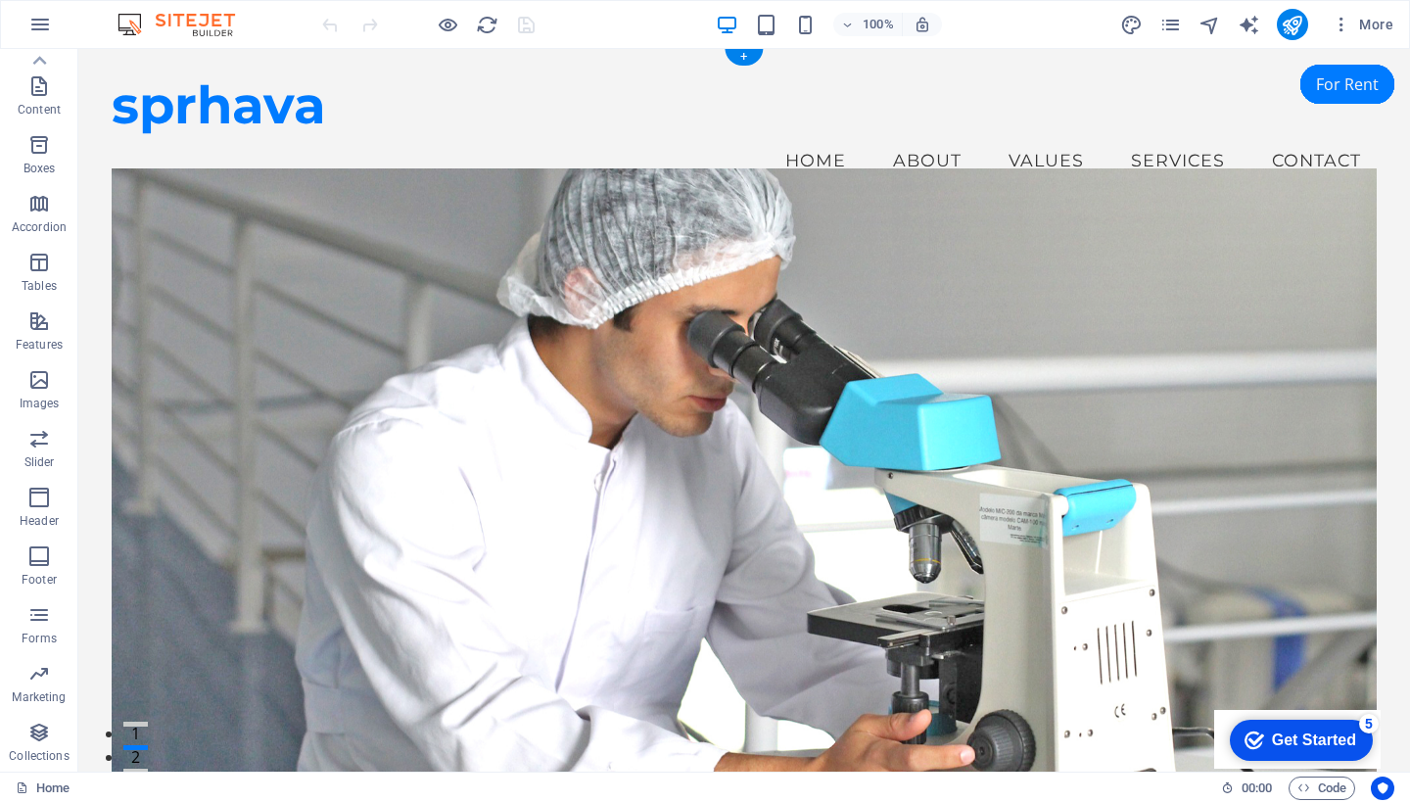
scroll to position [84, 0]
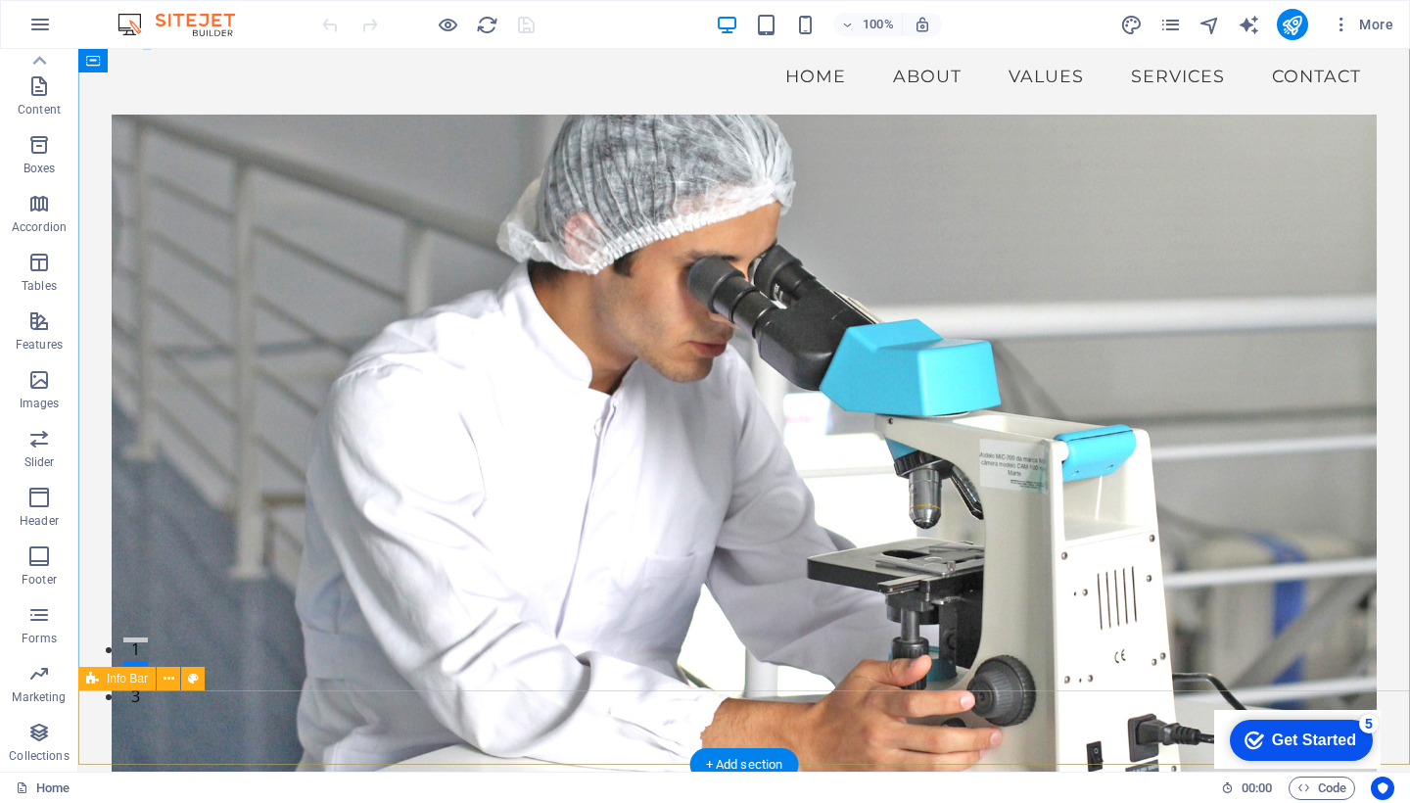
click at [1317, 734] on div "Get Started" at bounding box center [1314, 741] width 84 height 18
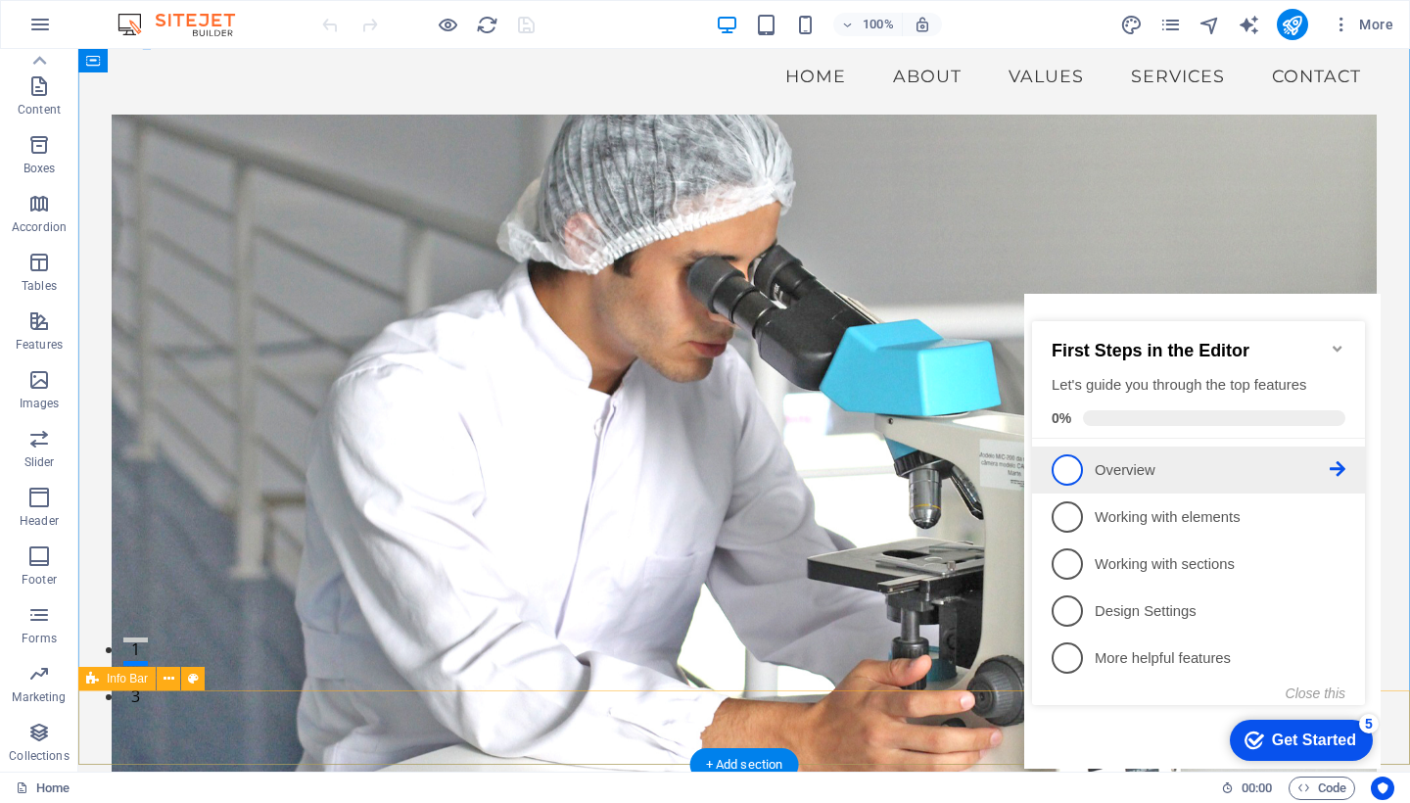
click at [1064, 454] on span "1" at bounding box center [1067, 469] width 31 height 31
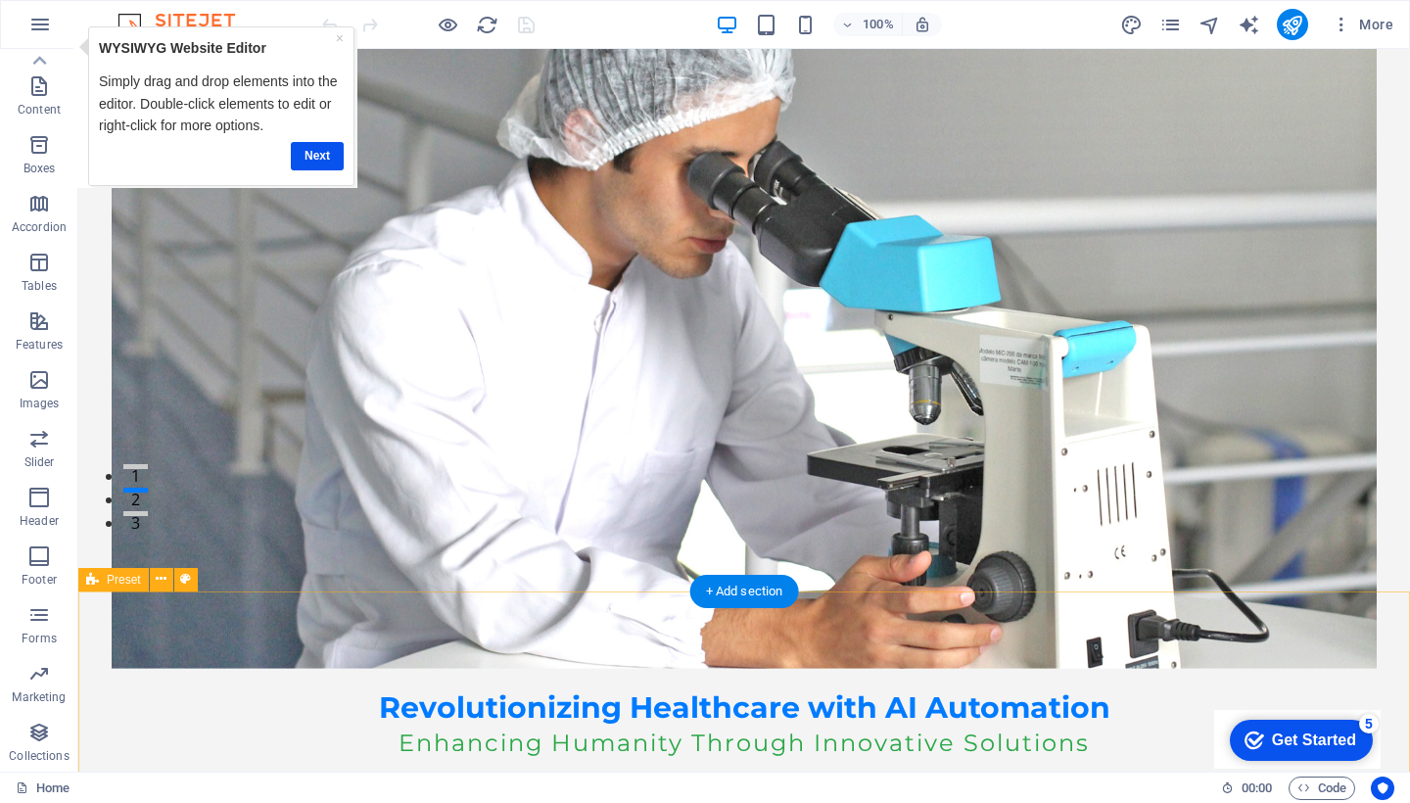
scroll to position [0, 0]
click at [319, 154] on link "Next" at bounding box center [317, 156] width 53 height 28
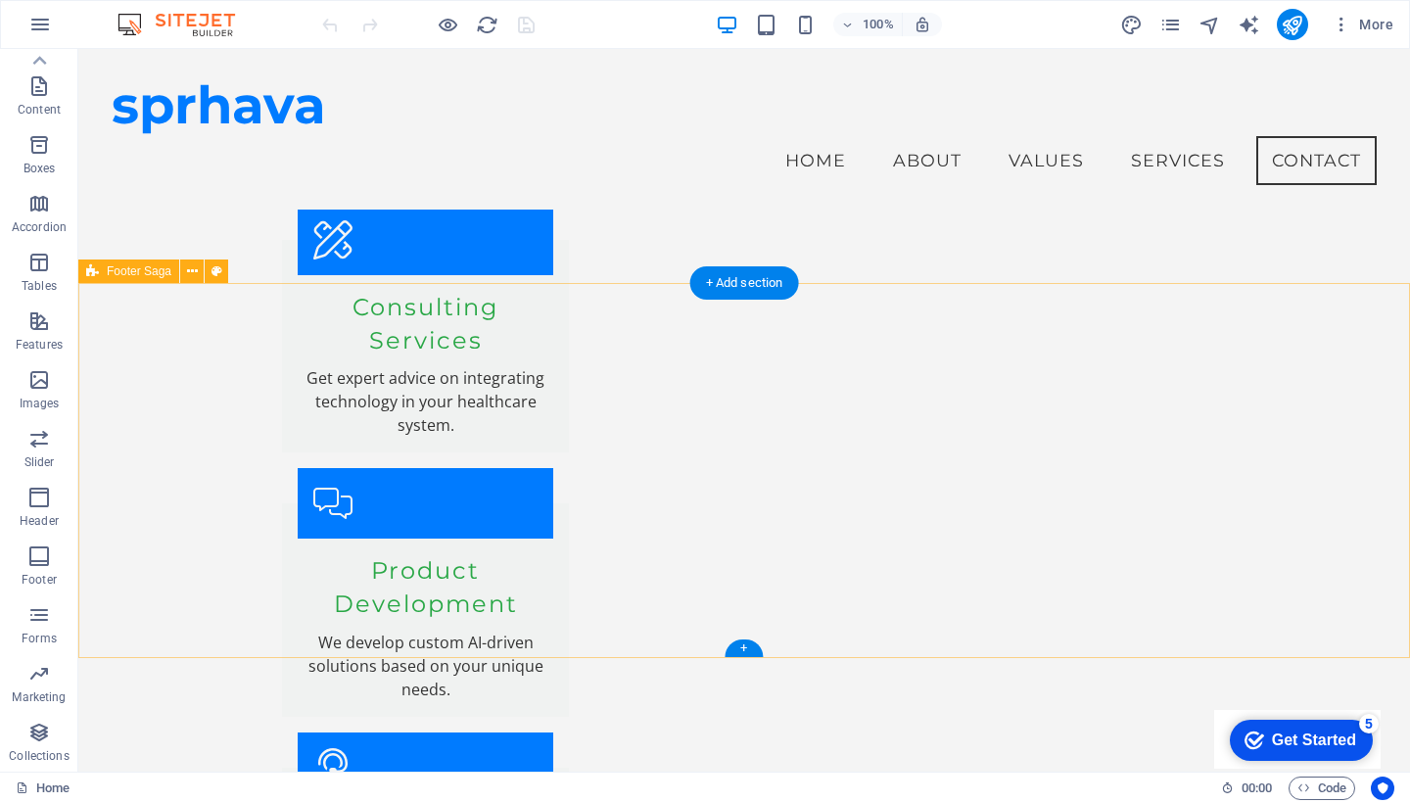
scroll to position [4732, 0]
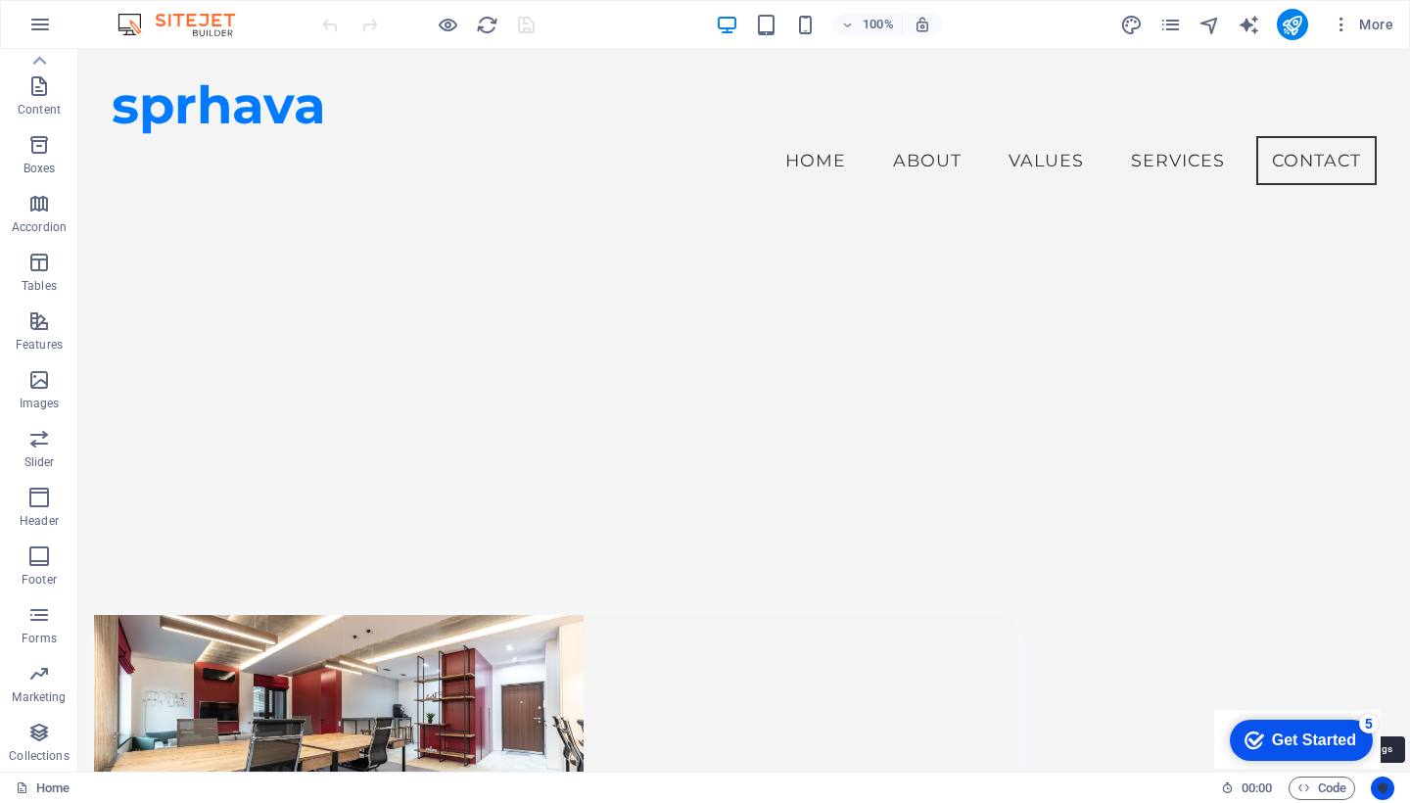
click at [1382, 793] on icon "Usercentrics" at bounding box center [1383, 789] width 14 height 14
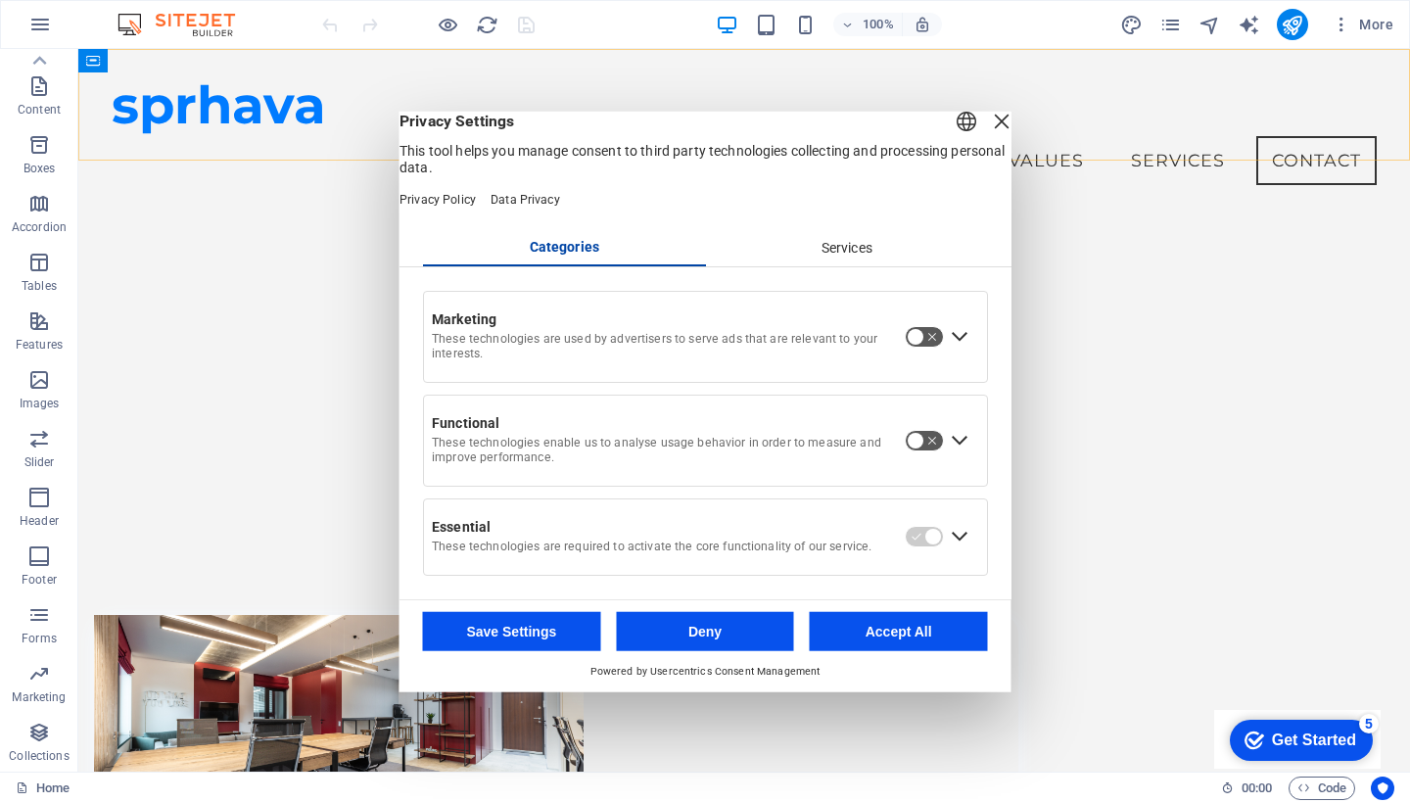
click at [655, 644] on button "Deny" at bounding box center [705, 630] width 178 height 39
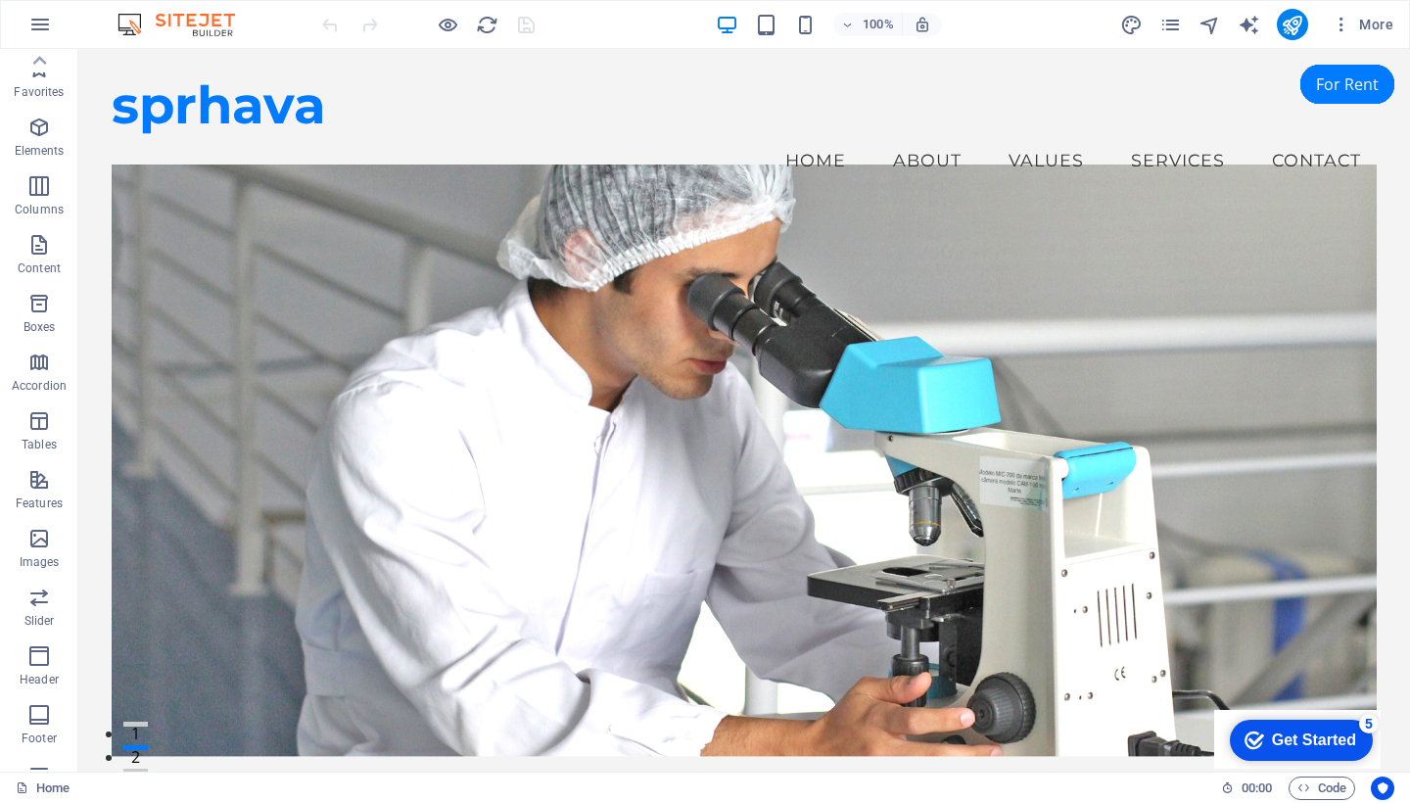
scroll to position [0, 0]
click at [35, 24] on icon "button" at bounding box center [40, 25] width 24 height 24
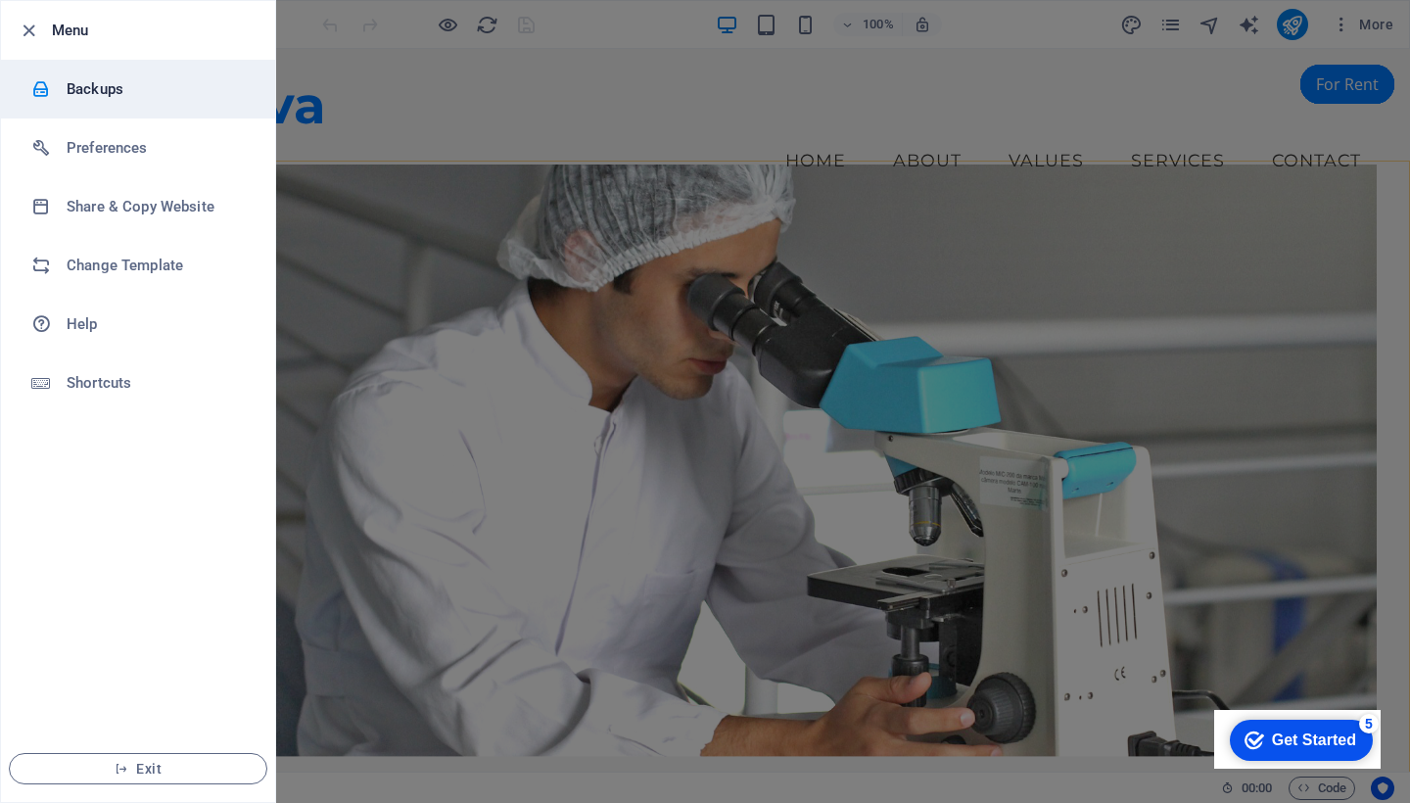
click at [90, 88] on h6 "Backups" at bounding box center [157, 89] width 181 height 24
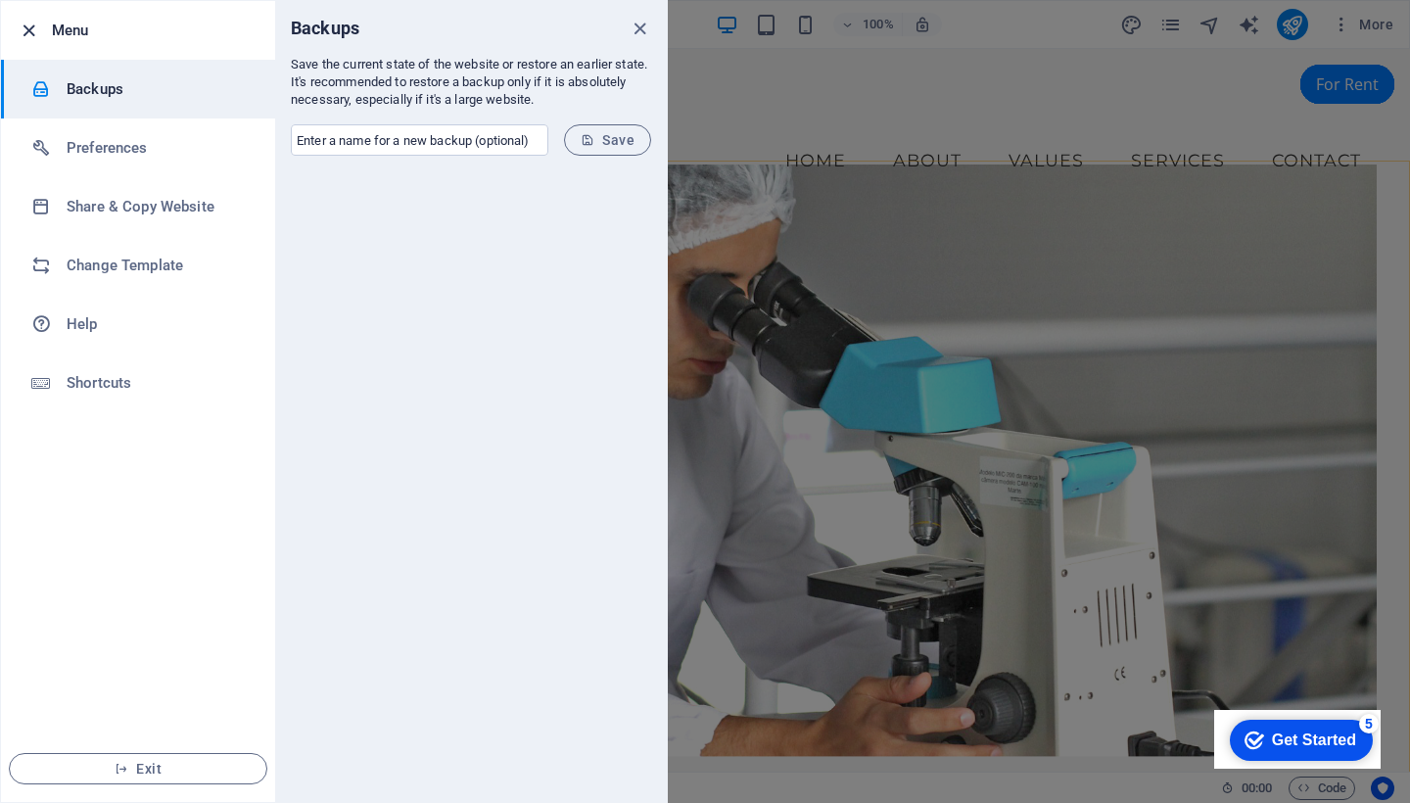
click at [23, 36] on icon "button" at bounding box center [29, 31] width 23 height 23
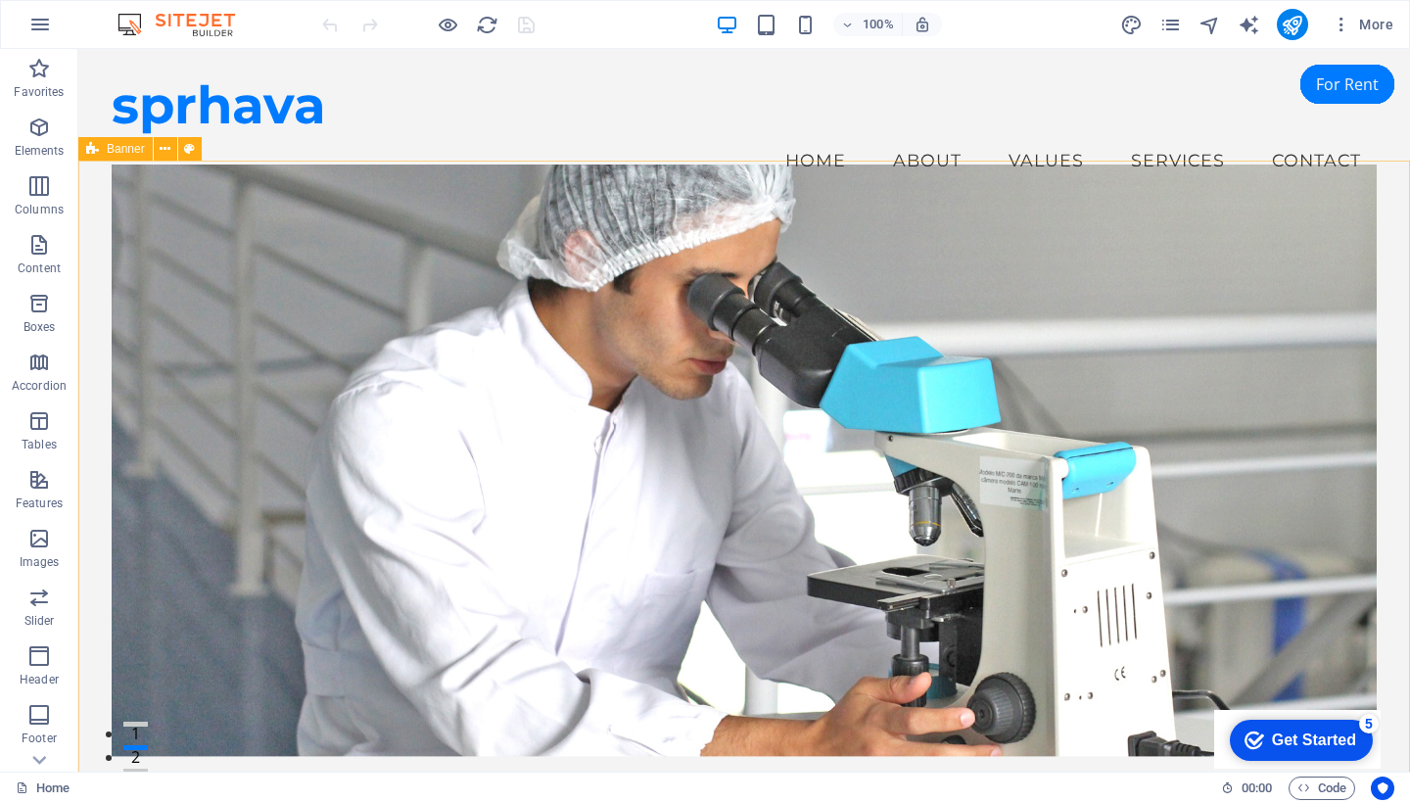
click at [194, 22] on img at bounding box center [186, 25] width 147 height 24
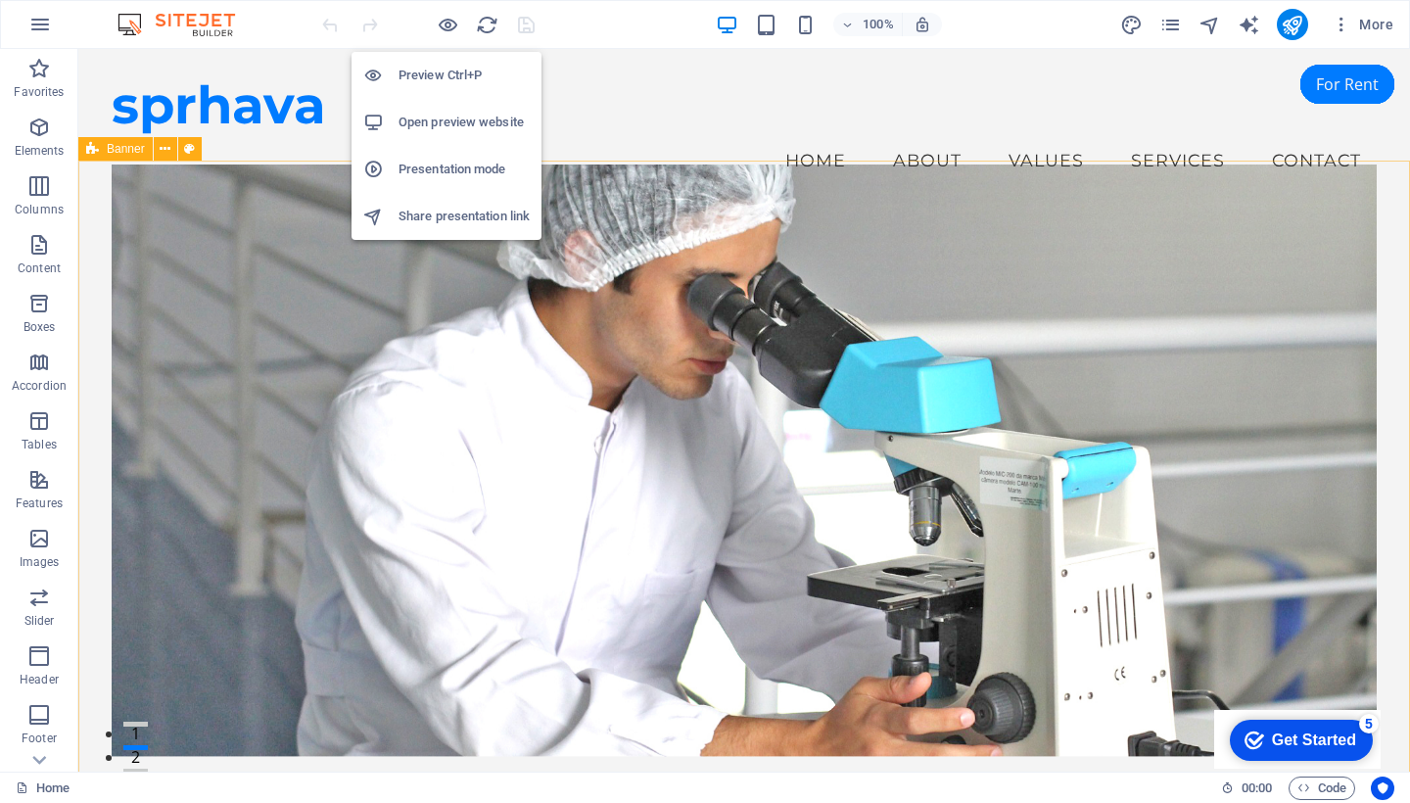
click at [458, 127] on h6 "Open preview website" at bounding box center [464, 123] width 131 height 24
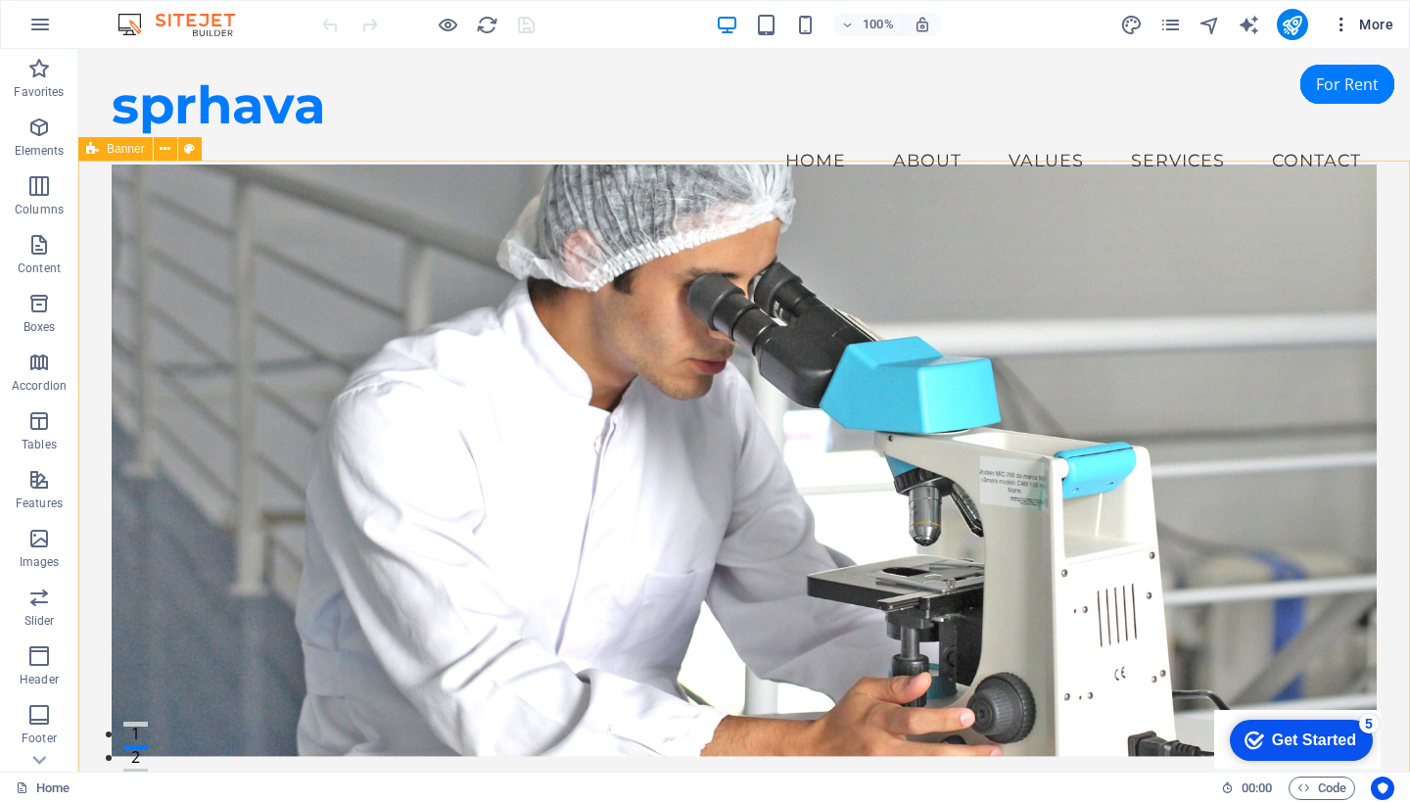
click at [1346, 28] on icon "button" at bounding box center [1342, 25] width 20 height 20
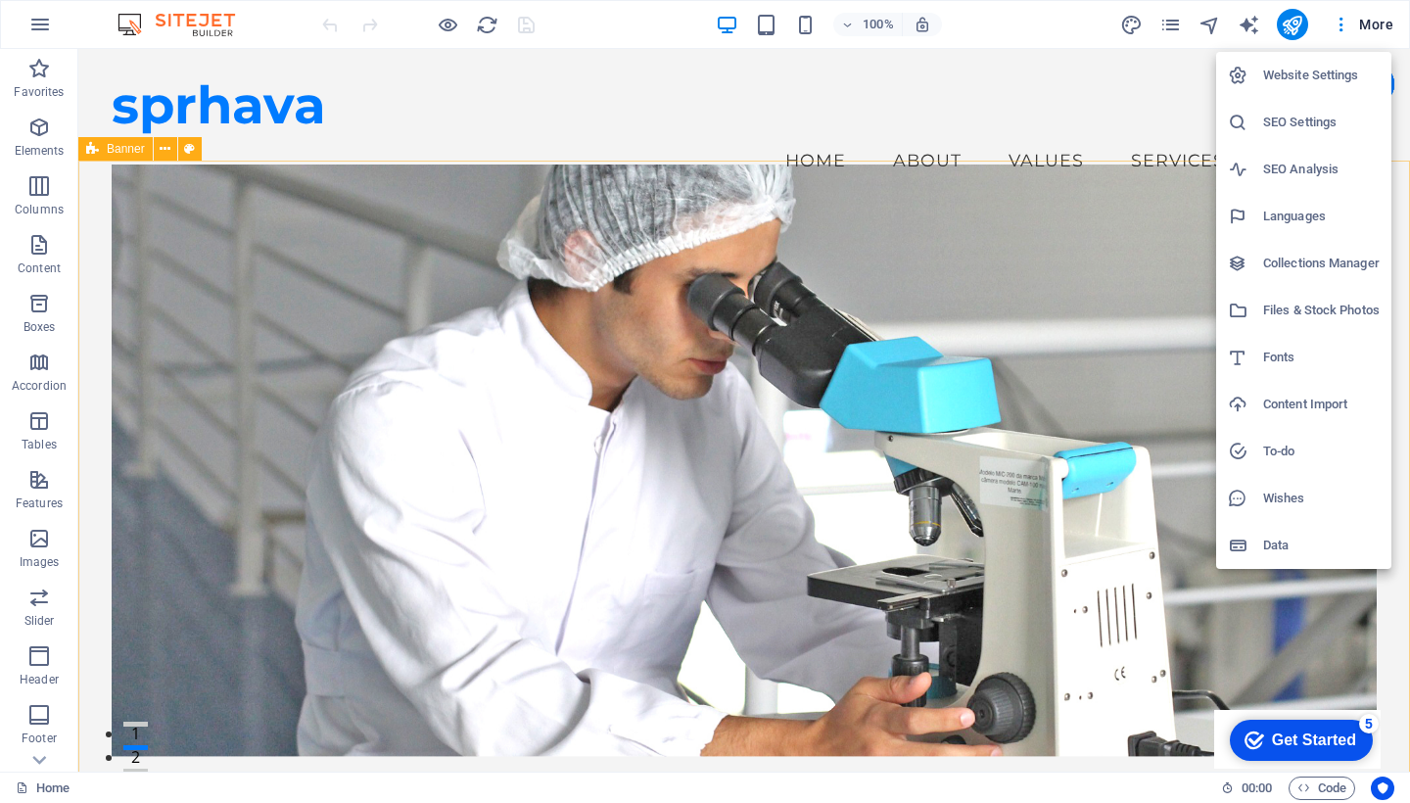
click at [1023, 770] on div at bounding box center [705, 401] width 1410 height 803
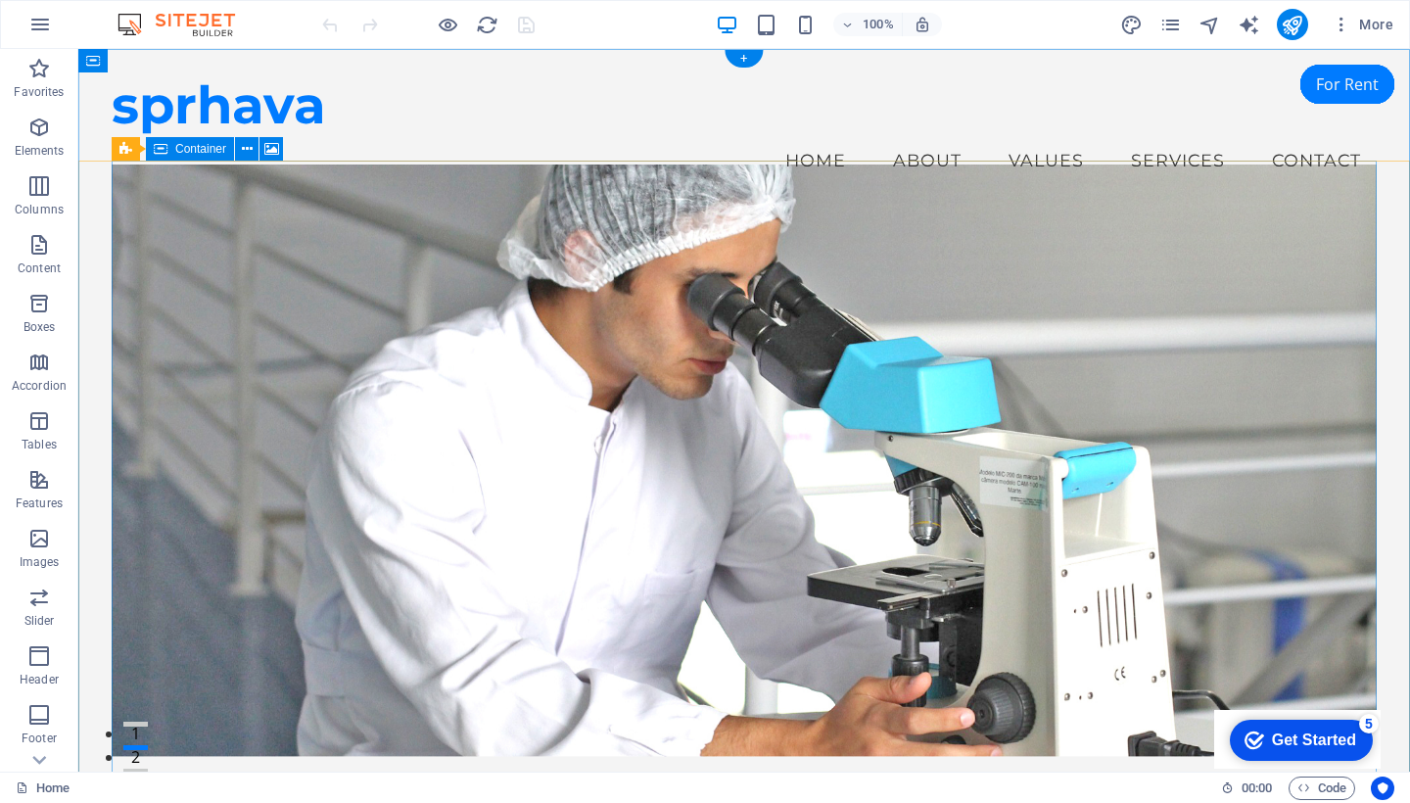
click at [1324, 737] on div "Get Started" at bounding box center [1314, 741] width 84 height 18
